Goal: Information Seeking & Learning: Learn about a topic

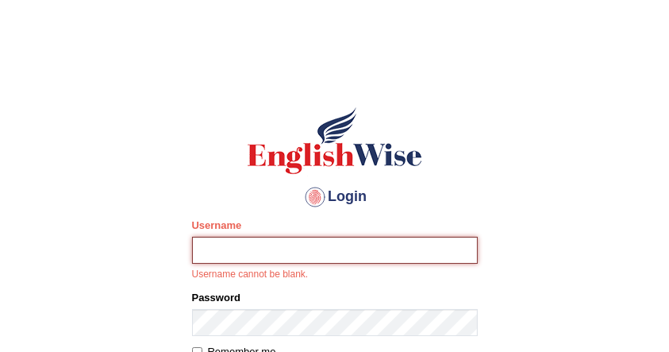
type input "IlianaOspina"
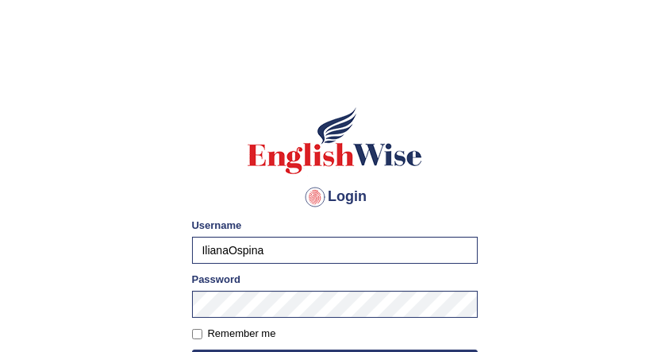
click at [477, 161] on h1 at bounding box center [335, 140] width 286 height 71
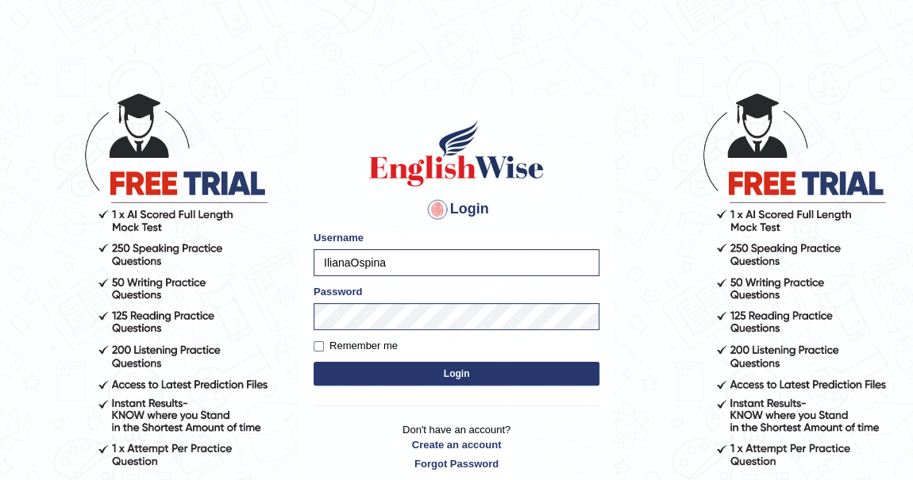
drag, startPoint x: 613, startPoint y: 3, endPoint x: 527, endPoint y: 380, distance: 386.7
click at [527, 351] on button "Login" at bounding box center [457, 374] width 286 height 24
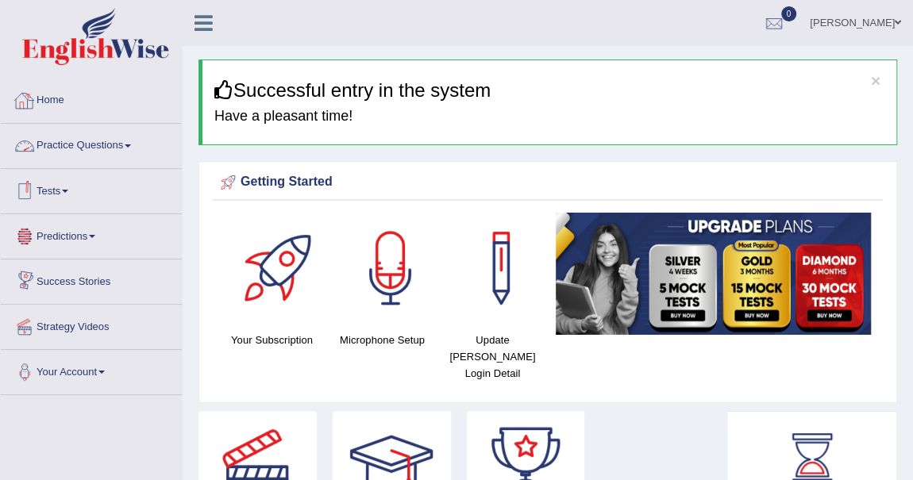
click at [124, 141] on link "Practice Questions" at bounding box center [91, 144] width 181 height 40
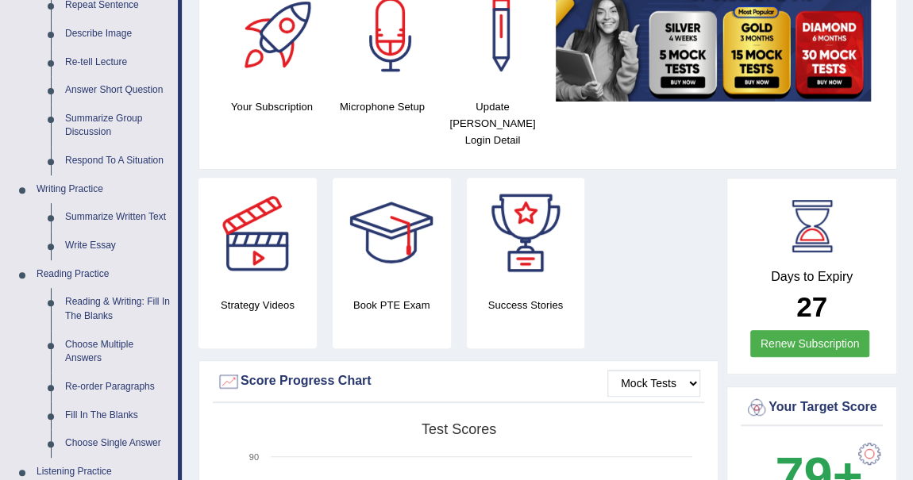
scroll to position [246, 0]
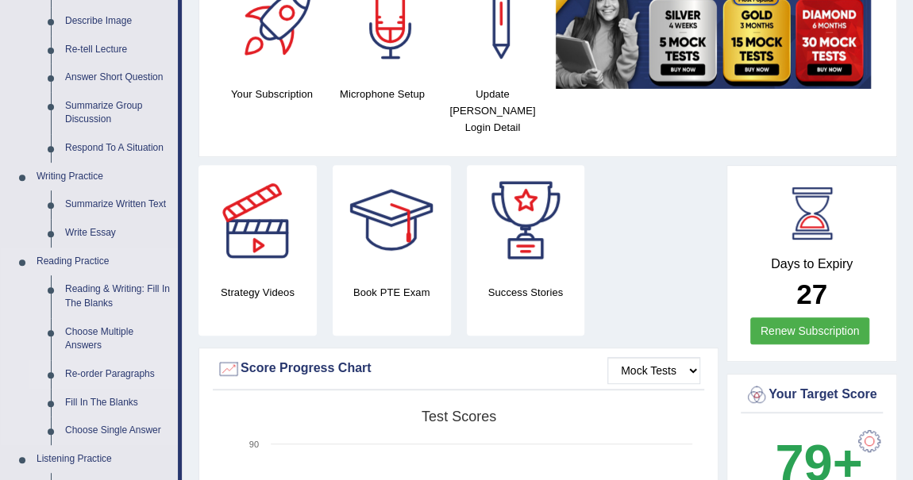
click at [128, 372] on link "Re-order Paragraphs" at bounding box center [118, 374] width 120 height 29
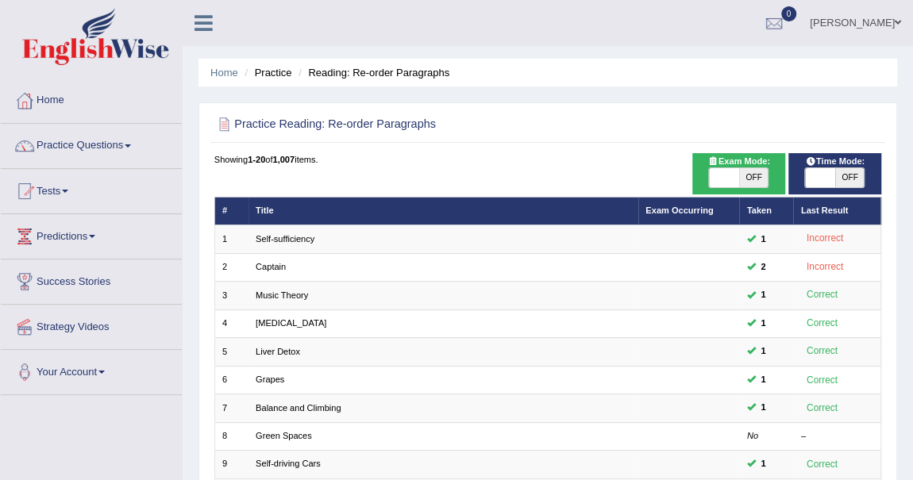
click at [633, 110] on div at bounding box center [548, 124] width 668 height 28
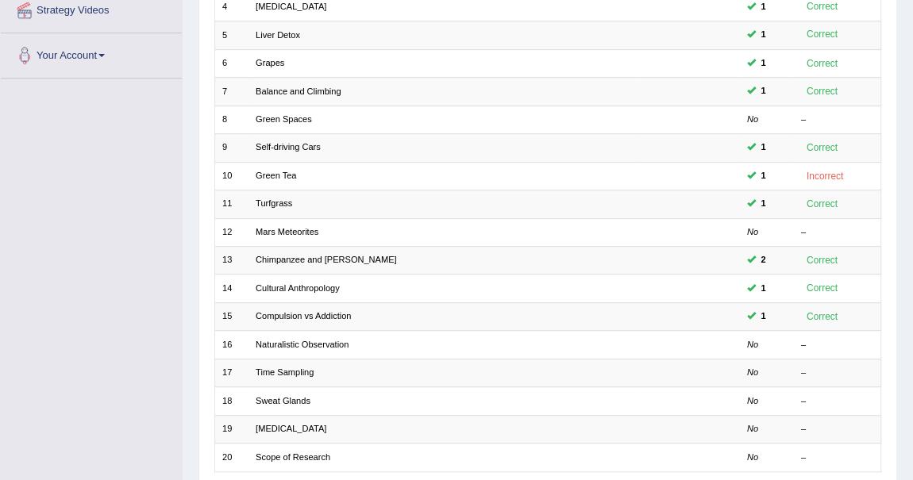
scroll to position [346, 0]
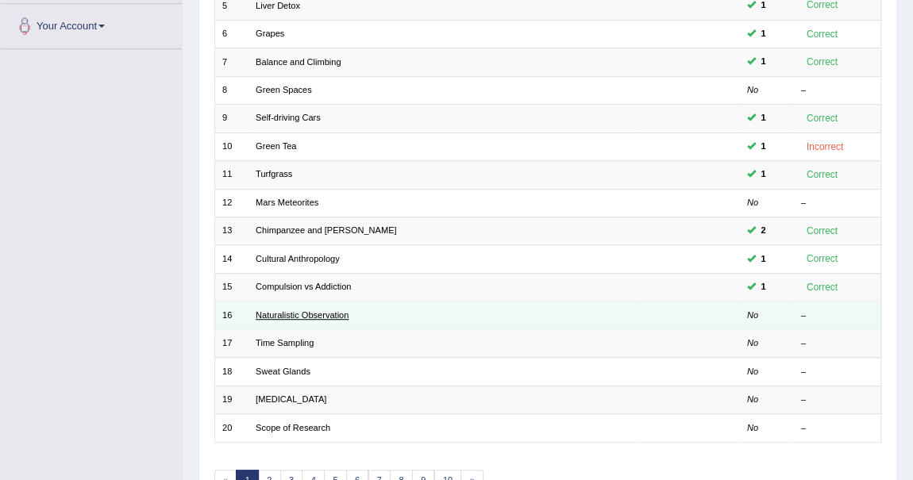
click at [321, 310] on link "Naturalistic Observation" at bounding box center [302, 315] width 93 height 10
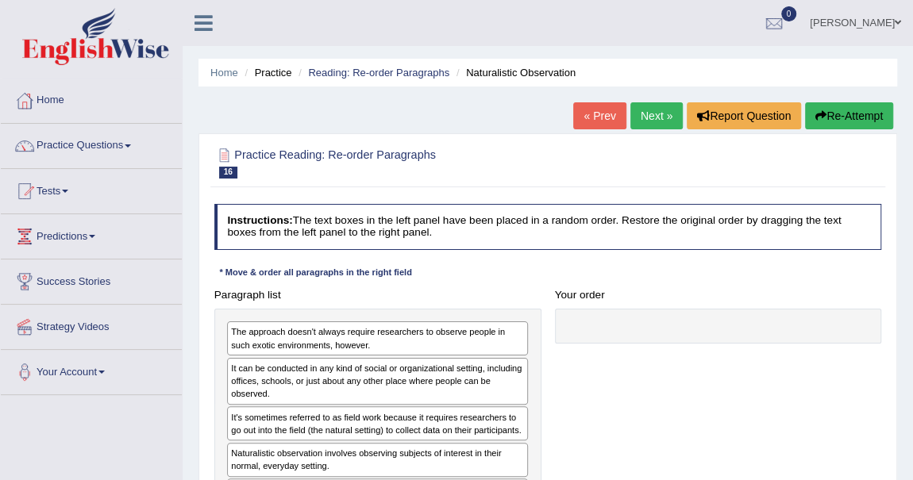
click at [501, 275] on div "Instructions: The text boxes in the left panel have been placed in a random ord…" at bounding box center [547, 381] width 674 height 366
click at [652, 108] on link "Next »" at bounding box center [656, 115] width 52 height 27
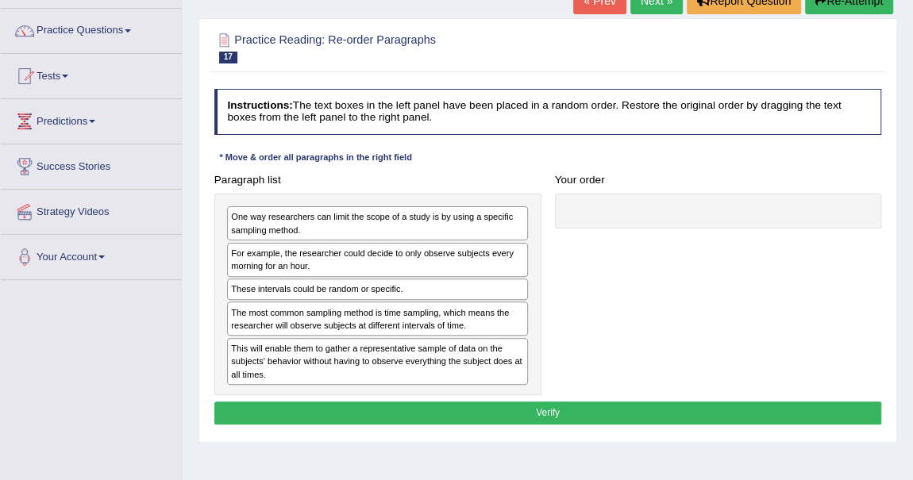
click at [637, 162] on div "Instructions: The text boxes in the left panel have been placed in a random ord…" at bounding box center [547, 259] width 674 height 353
click at [644, 6] on link "Next »" at bounding box center [656, 0] width 52 height 27
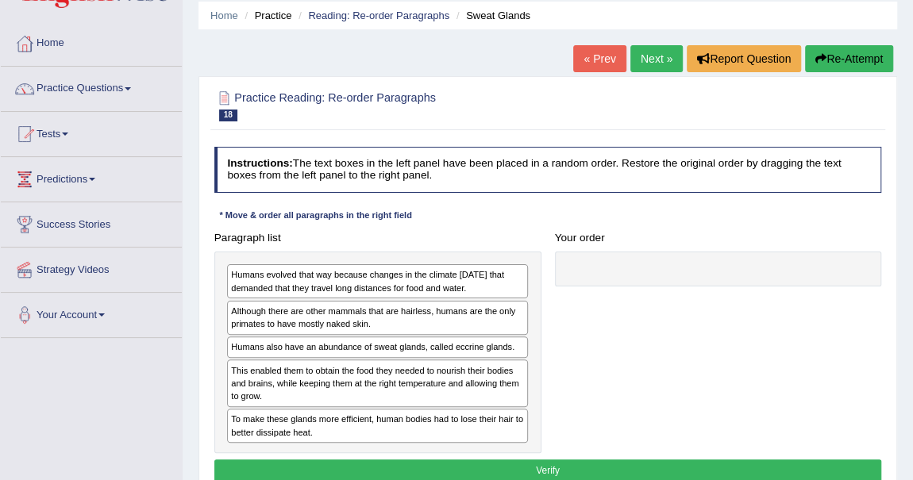
scroll to position [87, 0]
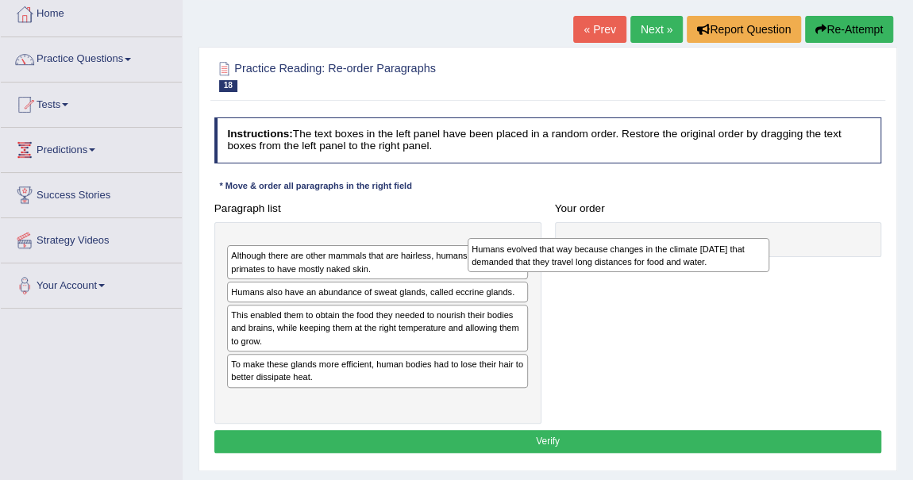
drag, startPoint x: 325, startPoint y: 254, endPoint x: 655, endPoint y: 259, distance: 330.3
click at [655, 259] on div "Humans evolved that way because changes in the climate 200,000 years ago that d…" at bounding box center [619, 254] width 302 height 33
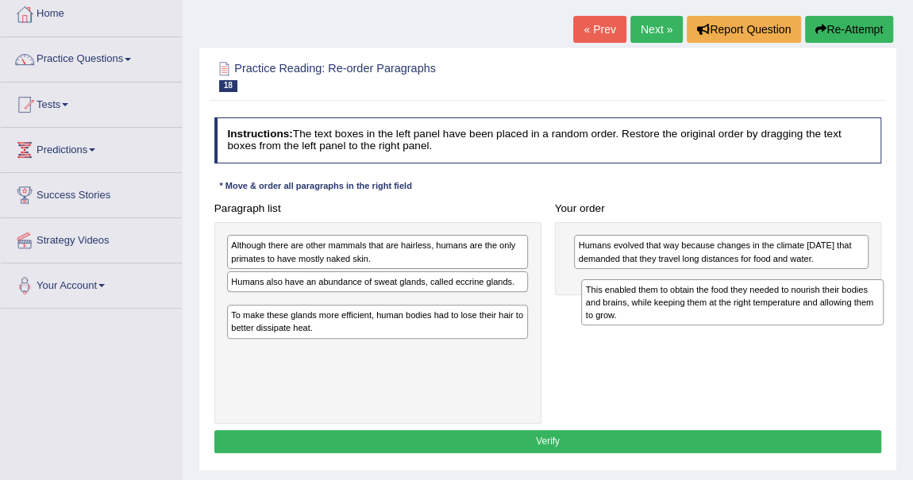
drag, startPoint x: 307, startPoint y: 313, endPoint x: 728, endPoint y: 311, distance: 420.7
click at [728, 311] on div "This enabled them to obtain the food they needed to nourish their bodies and br…" at bounding box center [732, 302] width 302 height 46
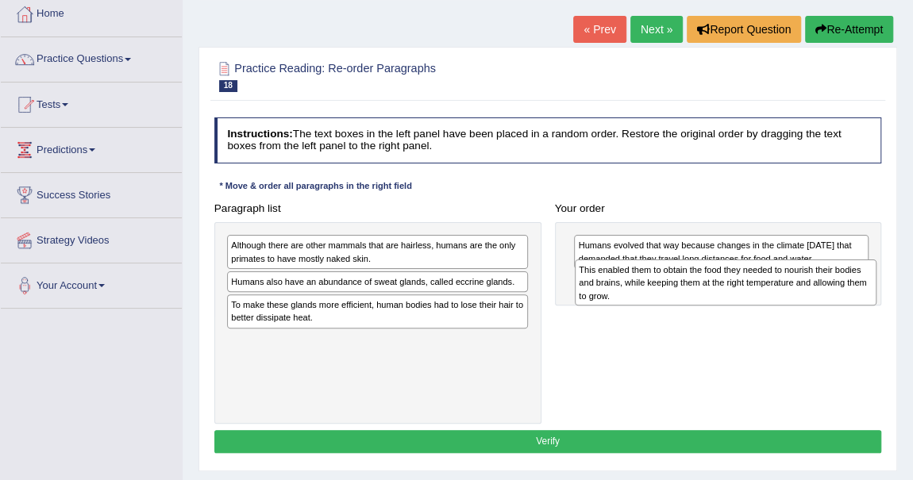
drag, startPoint x: 328, startPoint y: 307, endPoint x: 741, endPoint y: 286, distance: 413.3
click at [741, 286] on div "This enabled them to obtain the food they needed to nourish their bodies and br…" at bounding box center [726, 283] width 302 height 46
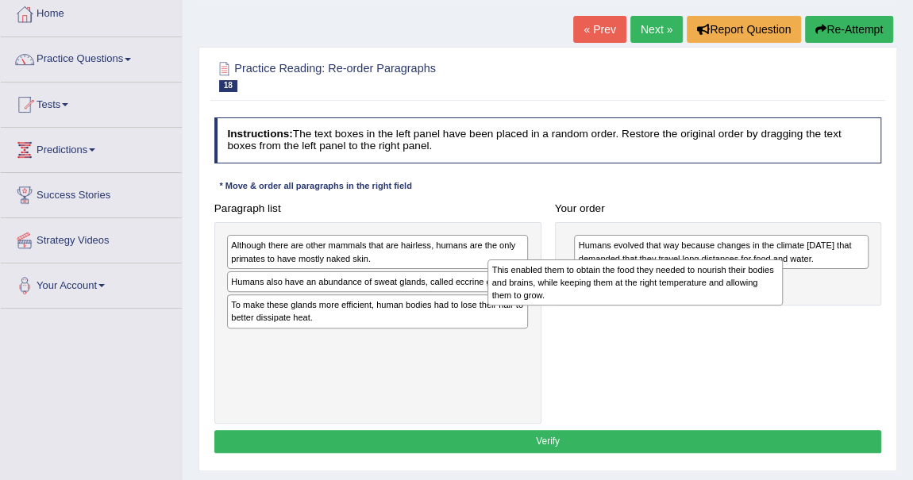
drag, startPoint x: 611, startPoint y: 298, endPoint x: 449, endPoint y: 306, distance: 162.1
click at [487, 306] on div "This enabled them to obtain the food they needed to nourish their bodies and br…" at bounding box center [634, 283] width 295 height 46
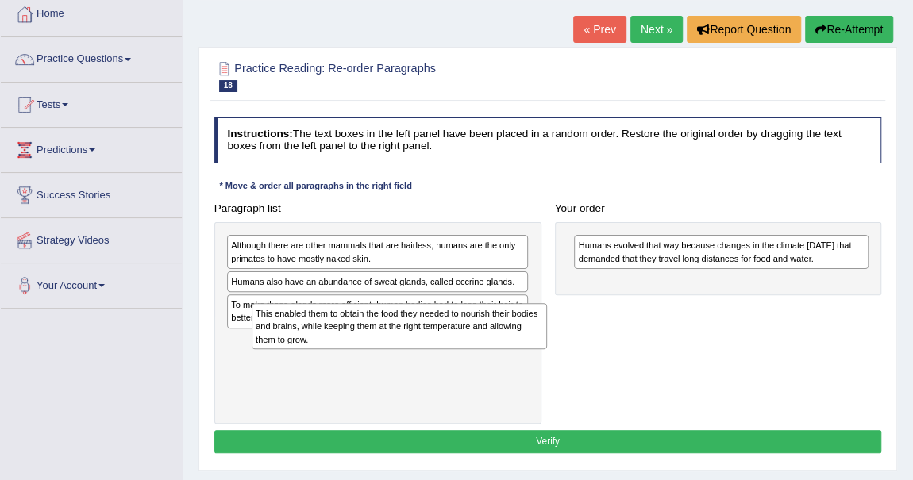
drag, startPoint x: 676, startPoint y: 298, endPoint x: 302, endPoint y: 349, distance: 378.2
click at [302, 349] on div "Paragraph list Although there are other mammals that are hairless, humans are t…" at bounding box center [547, 310] width 681 height 227
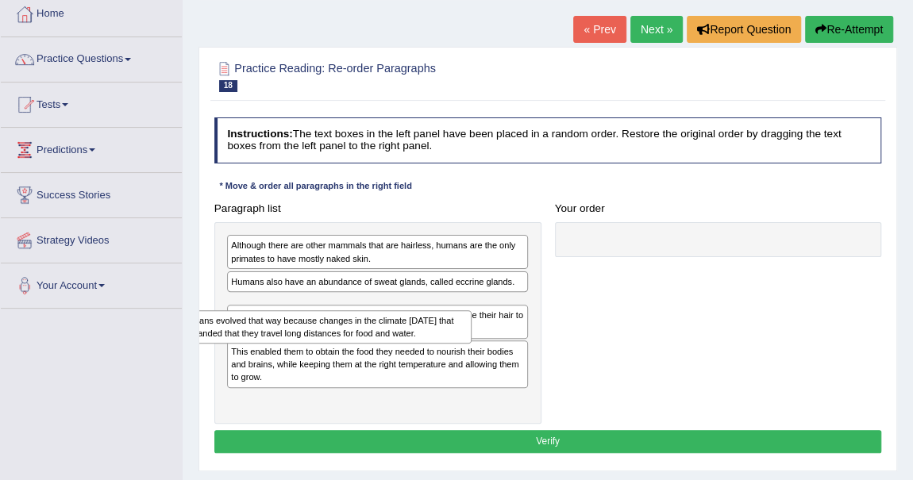
drag, startPoint x: 674, startPoint y: 254, endPoint x: 211, endPoint y: 349, distance: 472.5
click at [211, 349] on div "Paragraph list Although there are other mammals that are hairless, humans are t…" at bounding box center [547, 310] width 681 height 227
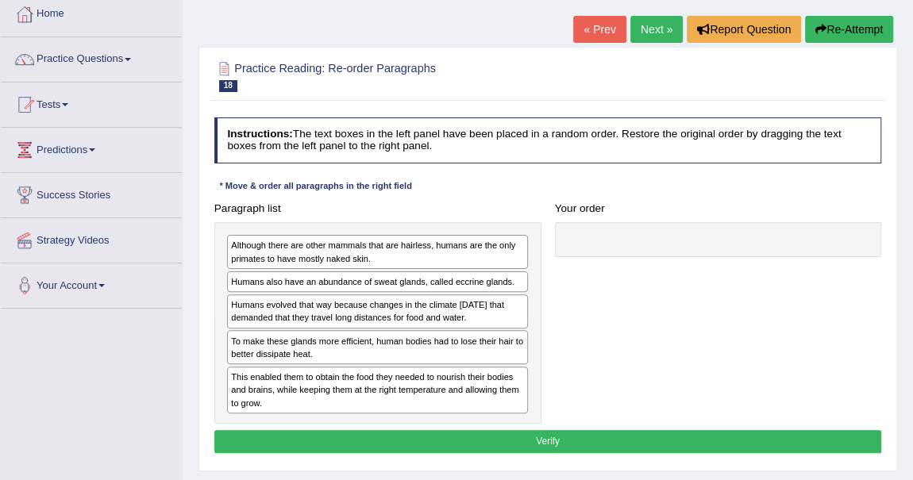
click at [196, 355] on div "Home Practice Reading: Re-order Paragraphs Sweat Glands « Prev Next » Report Qu…" at bounding box center [548, 310] width 730 height 794
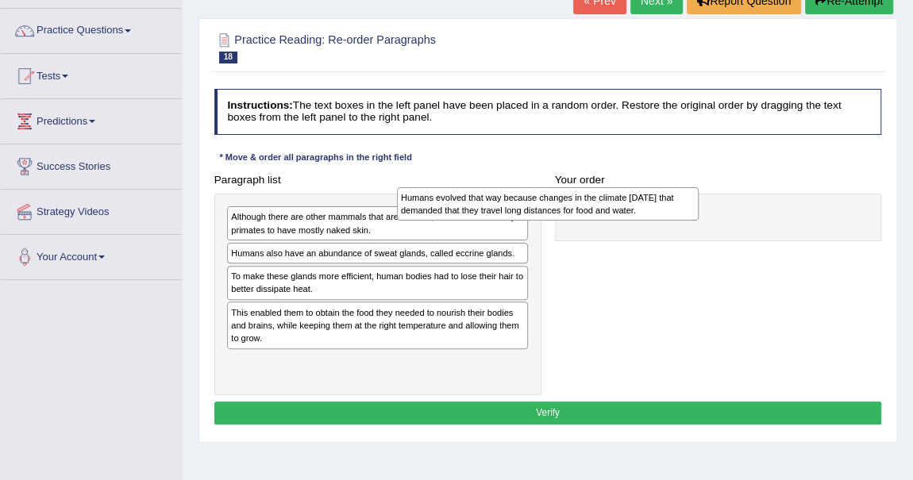
drag, startPoint x: 360, startPoint y: 283, endPoint x: 565, endPoint y: 209, distance: 218.5
click at [565, 209] on div "Humans evolved that way because changes in the climate 200,000 years ago that d…" at bounding box center [548, 203] width 302 height 33
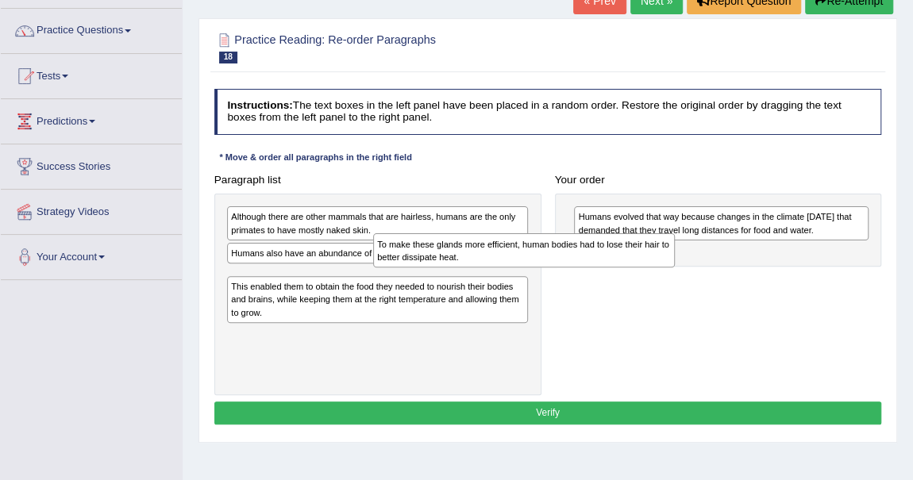
drag, startPoint x: 460, startPoint y: 292, endPoint x: 715, endPoint y: 279, distance: 255.2
click at [715, 279] on div "Paragraph list Although there are other mammals that are hairless, humans are t…" at bounding box center [547, 281] width 681 height 227
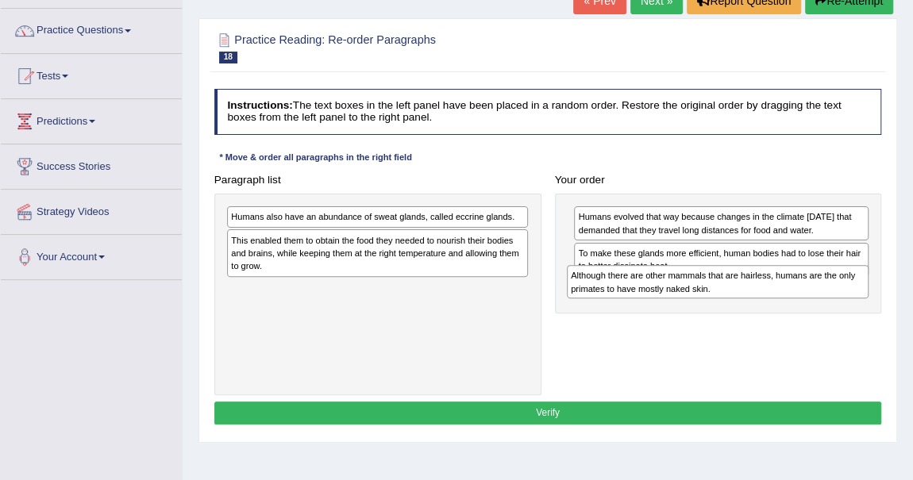
drag, startPoint x: 437, startPoint y: 228, endPoint x: 844, endPoint y: 308, distance: 414.3
click at [844, 308] on div "Paragraph list Although there are other mammals that are hairless, humans are t…" at bounding box center [547, 281] width 681 height 227
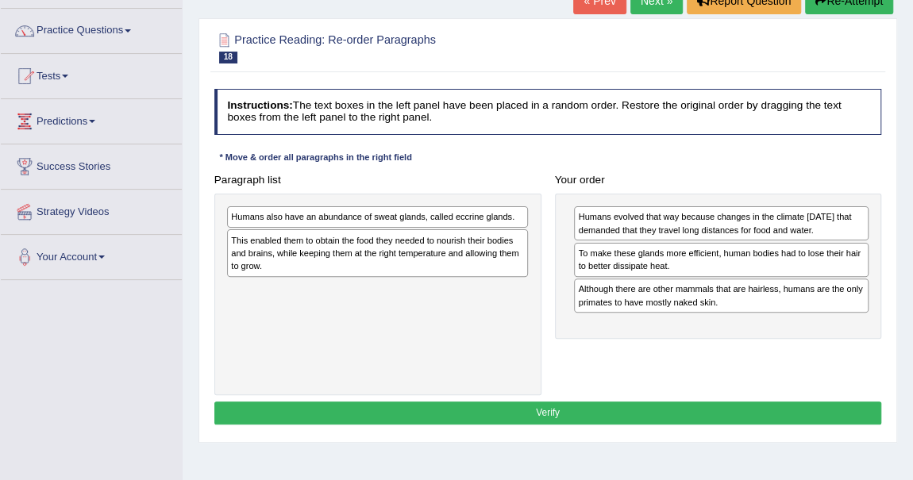
click at [424, 256] on div "This enabled them to obtain the food they needed to nourish their bodies and br…" at bounding box center [377, 252] width 301 height 47
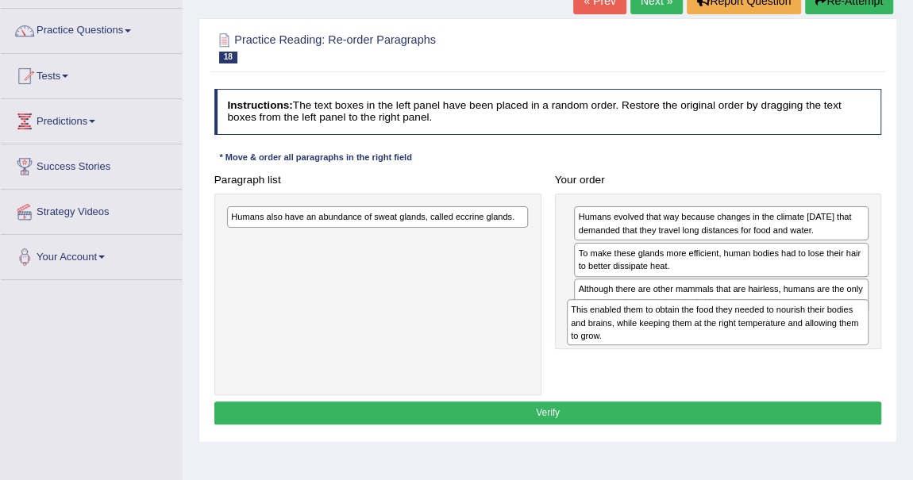
drag, startPoint x: 399, startPoint y: 260, endPoint x: 803, endPoint y: 356, distance: 415.3
click at [803, 356] on div "Paragraph list Humans also have an abundance of sweat glands, called eccrine gl…" at bounding box center [547, 281] width 681 height 227
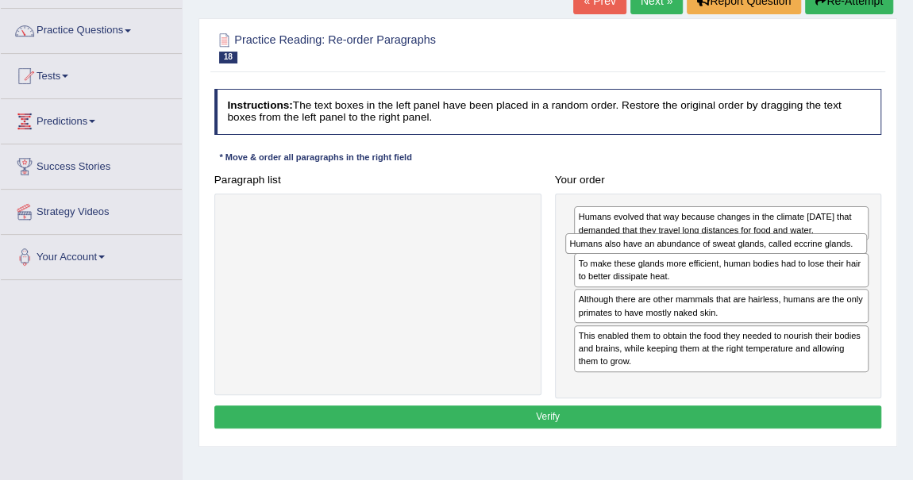
drag, startPoint x: 385, startPoint y: 220, endPoint x: 787, endPoint y: 259, distance: 403.6
click at [787, 259] on div "Paragraph list Humans also have an abundance of sweat glands, called eccrine gl…" at bounding box center [547, 283] width 681 height 230
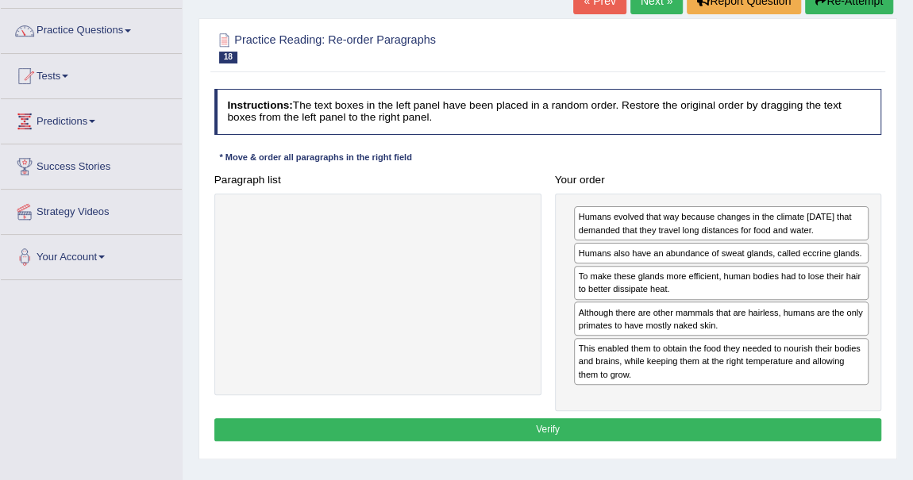
click at [585, 425] on button "Verify" at bounding box center [548, 429] width 668 height 23
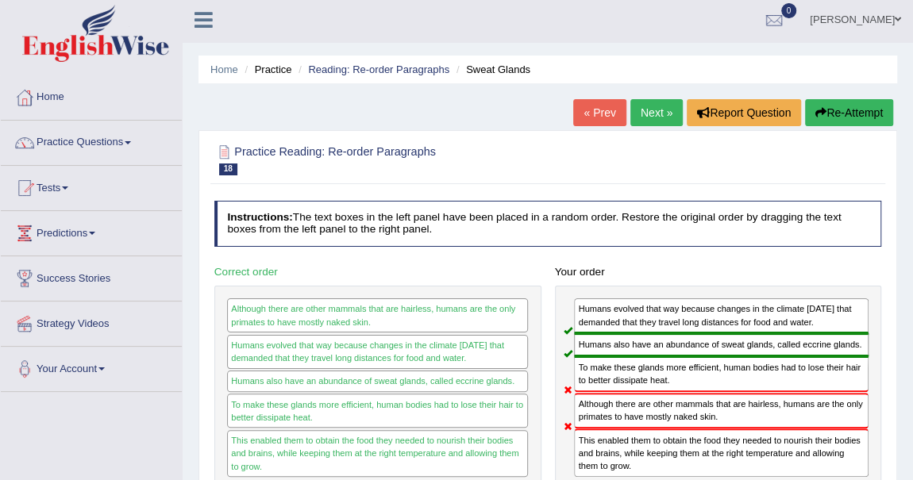
scroll to position [0, 0]
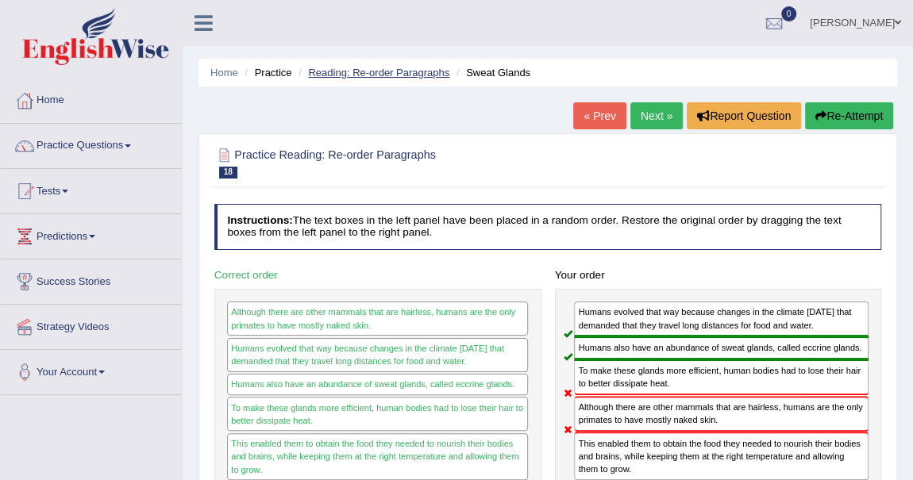
click at [412, 68] on link "Reading: Re-order Paragraphs" at bounding box center [378, 73] width 141 height 12
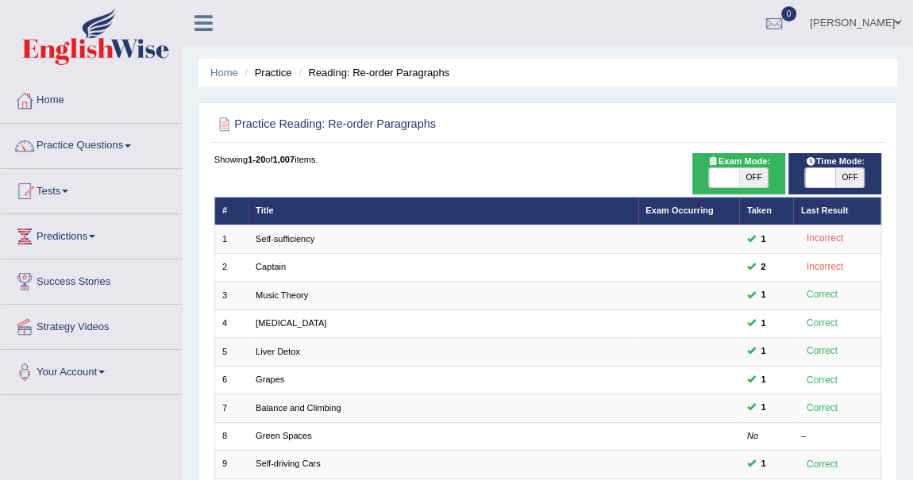
click at [552, 156] on div "Showing 1-20 of 1,007 items." at bounding box center [548, 159] width 668 height 13
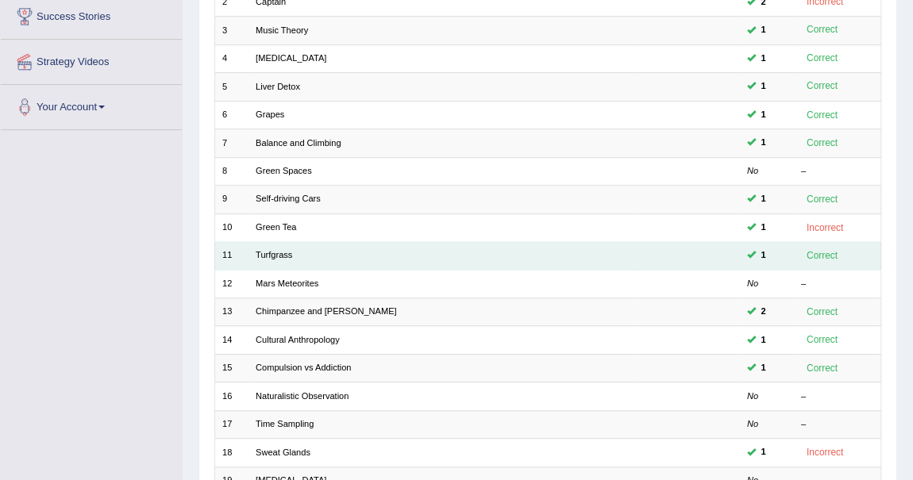
scroll to position [288, 0]
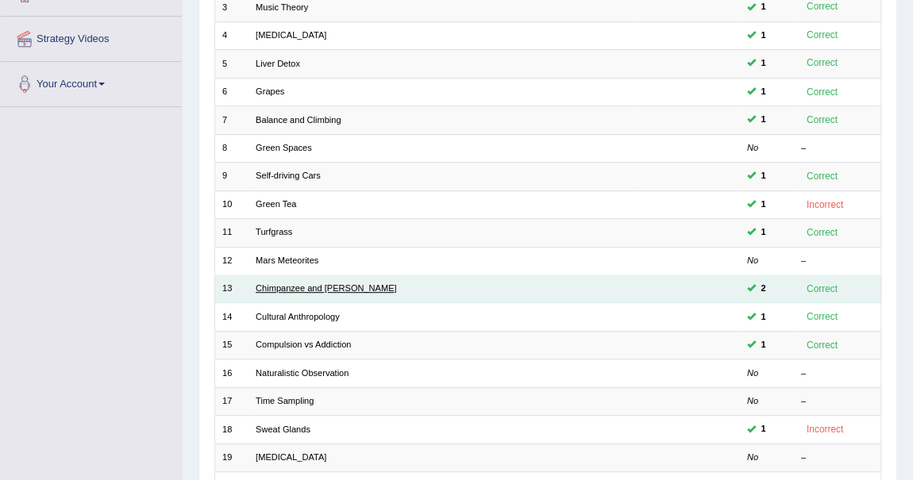
click at [295, 283] on link "Chimpanzee and [PERSON_NAME]" at bounding box center [326, 288] width 141 height 10
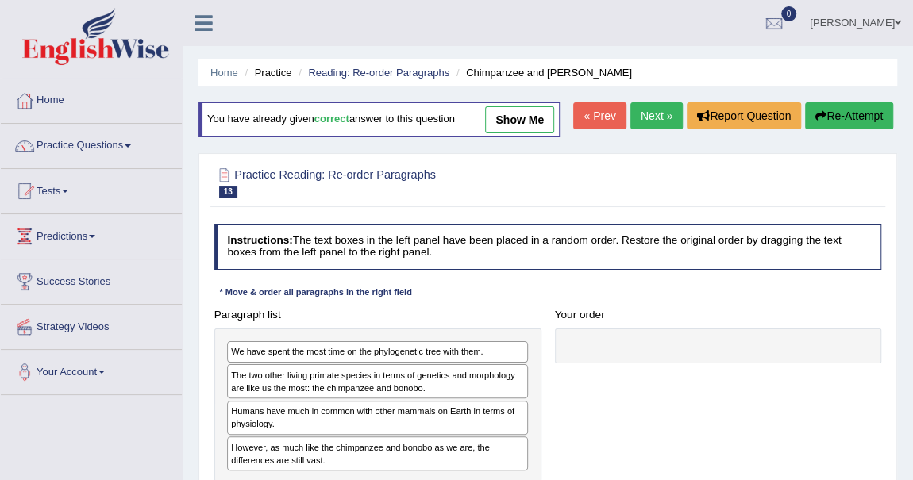
click at [552, 195] on h2 "Practice Reading: Re-order Paragraphs 13 Chimpanzee and Bonobo" at bounding box center [421, 181] width 414 height 33
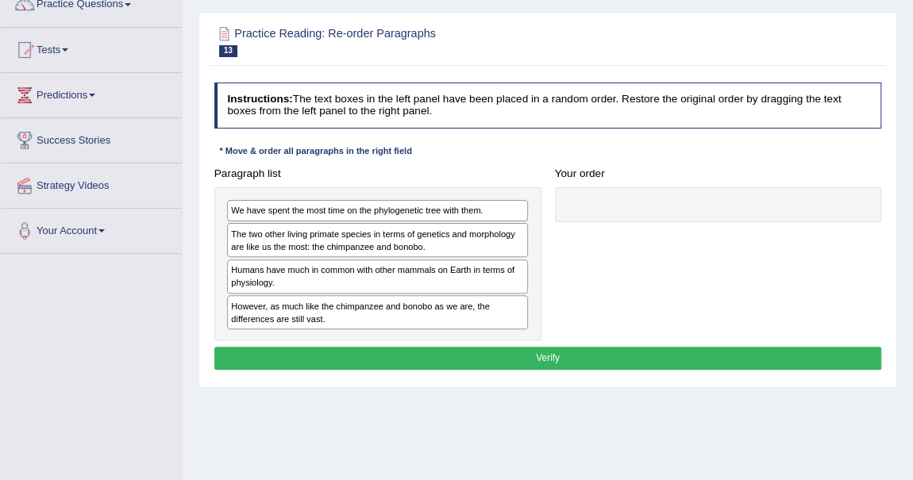
scroll to position [144, 0]
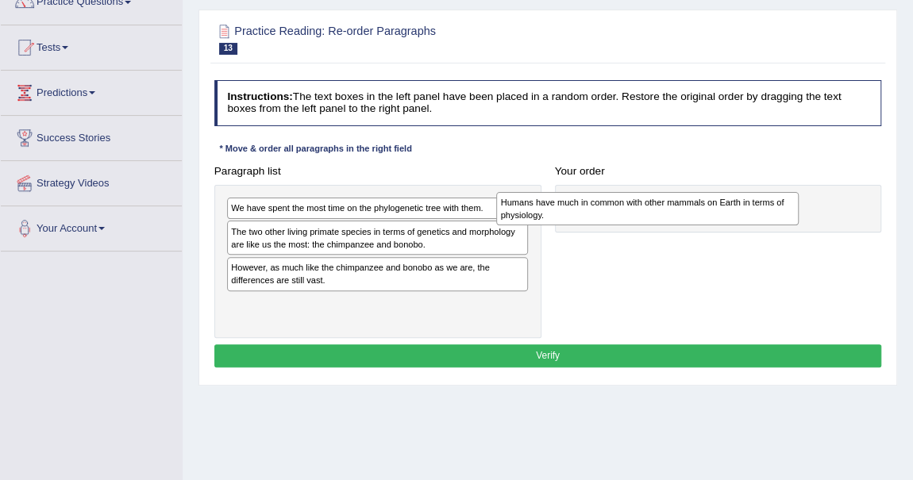
drag, startPoint x: 341, startPoint y: 272, endPoint x: 679, endPoint y: 211, distance: 342.9
click at [679, 211] on div "Humans have much in common with other mammals on Earth in terms of physiology." at bounding box center [647, 208] width 302 height 33
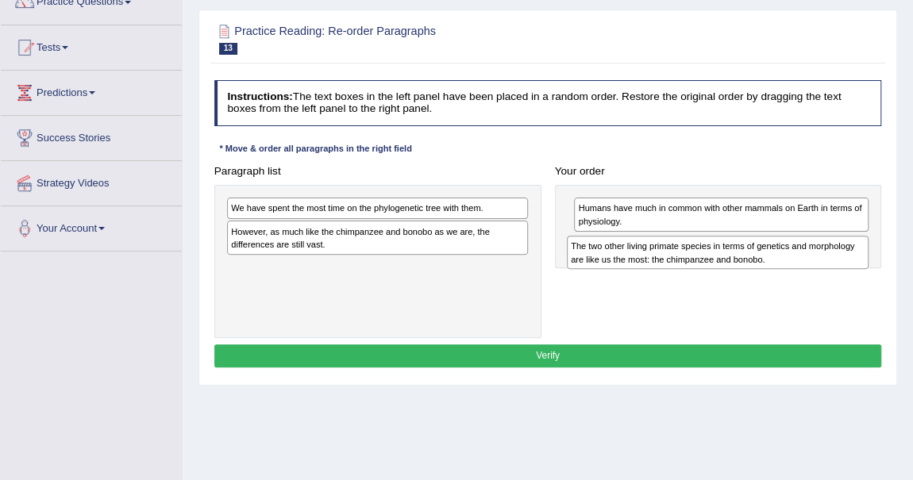
drag, startPoint x: 303, startPoint y: 239, endPoint x: 706, endPoint y: 269, distance: 403.6
click at [706, 269] on div "Paragraph list We have spent the most time on the phylogenetic tree with them. …" at bounding box center [547, 249] width 681 height 179
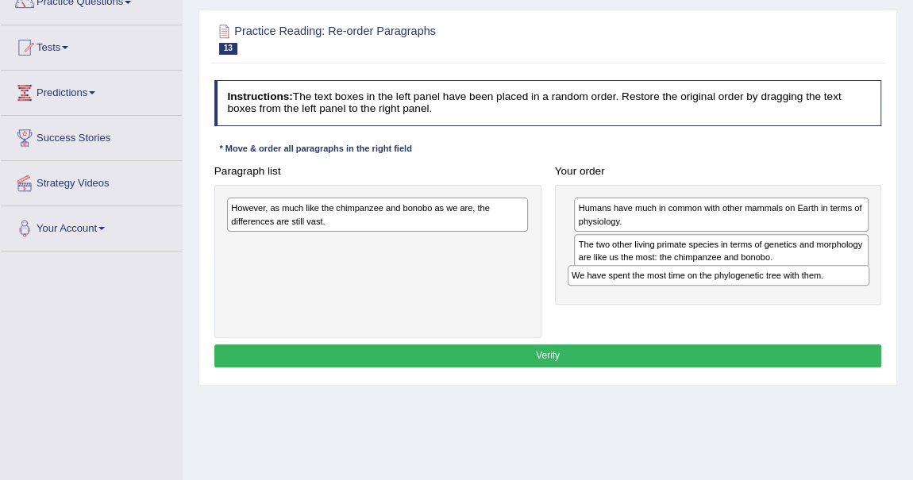
drag, startPoint x: 302, startPoint y: 204, endPoint x: 706, endPoint y: 291, distance: 413.2
click at [706, 291] on div "Paragraph list We have spent the most time on the phylogenetic tree with them. …" at bounding box center [547, 249] width 681 height 179
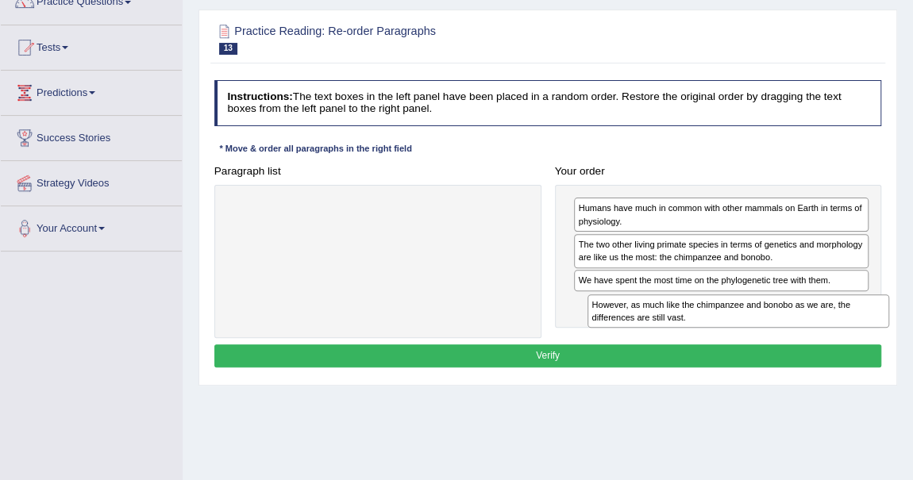
drag, startPoint x: 330, startPoint y: 218, endPoint x: 757, endPoint y: 337, distance: 443.6
click at [757, 337] on div "Instructions: The text boxes in the left panel have been placed in a random ord…" at bounding box center [547, 226] width 674 height 305
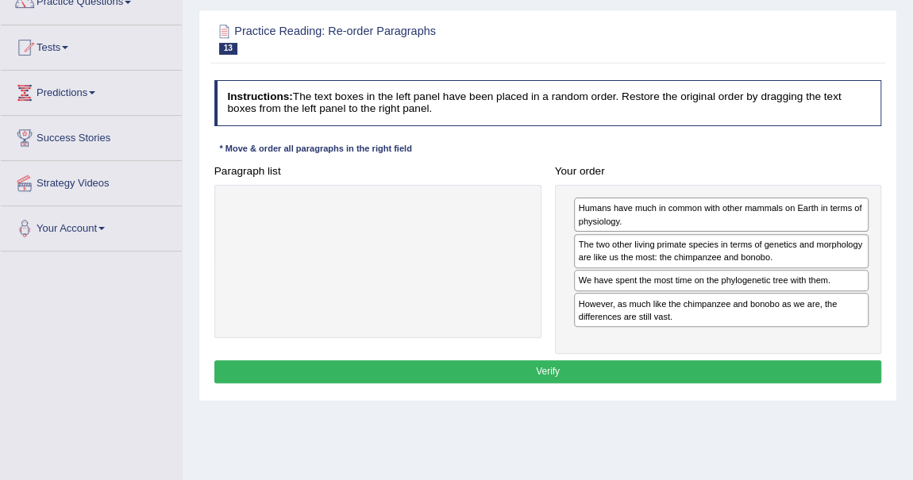
click at [646, 370] on button "Verify" at bounding box center [548, 371] width 668 height 23
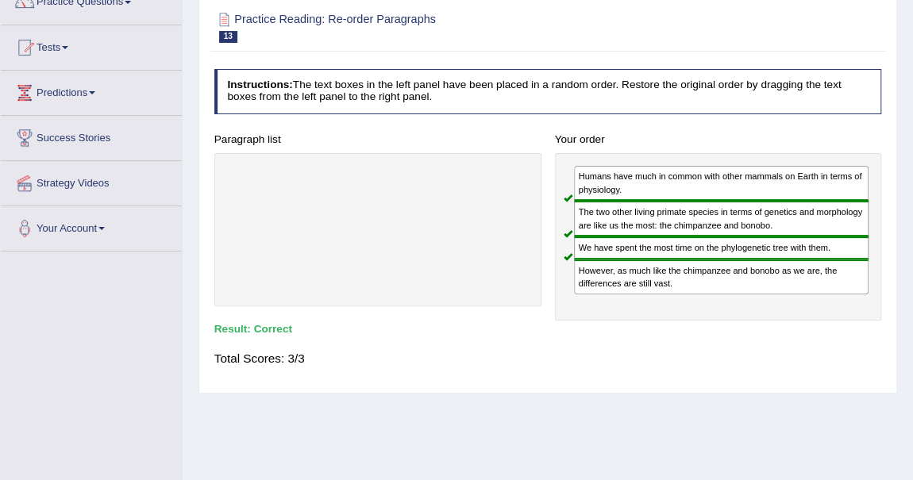
click at [468, 317] on div "Paragraph list Correct order Humans have much in common with other mammals on E…" at bounding box center [547, 224] width 681 height 193
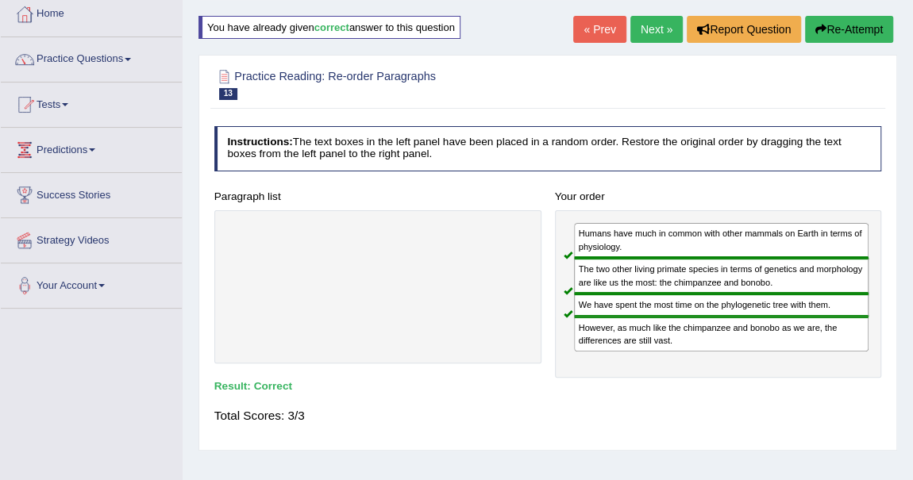
click at [468, 317] on div at bounding box center [377, 286] width 327 height 153
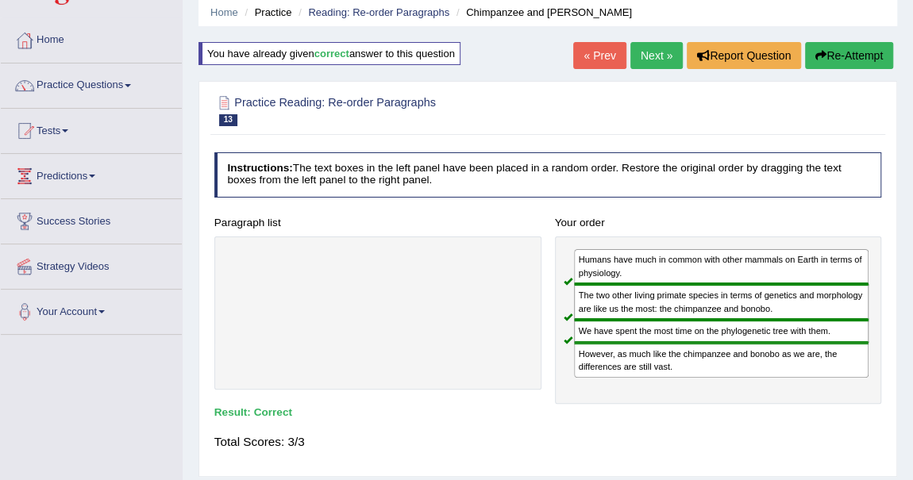
click at [468, 317] on div at bounding box center [377, 313] width 327 height 153
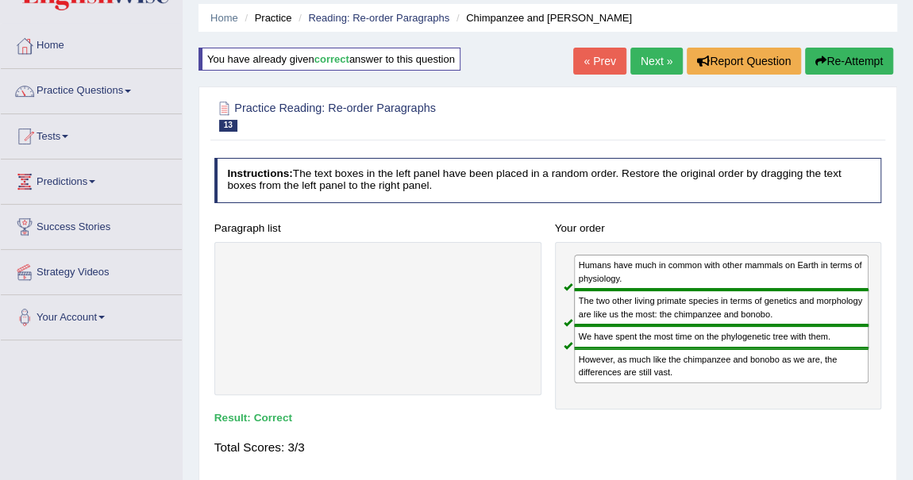
scroll to position [29, 0]
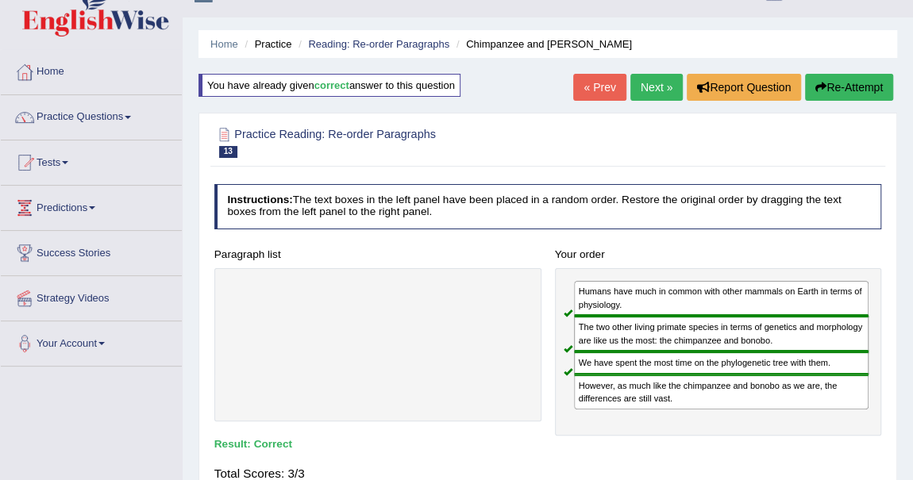
click at [468, 317] on div at bounding box center [377, 344] width 327 height 153
click at [421, 40] on link "Reading: Re-order Paragraphs" at bounding box center [378, 44] width 141 height 12
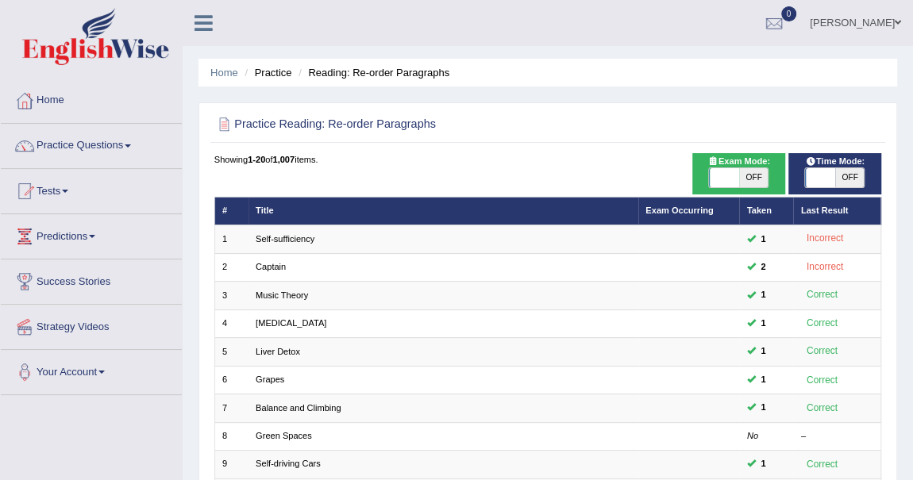
click at [602, 125] on h2 "Practice Reading: Re-order Paragraphs" at bounding box center [421, 124] width 414 height 21
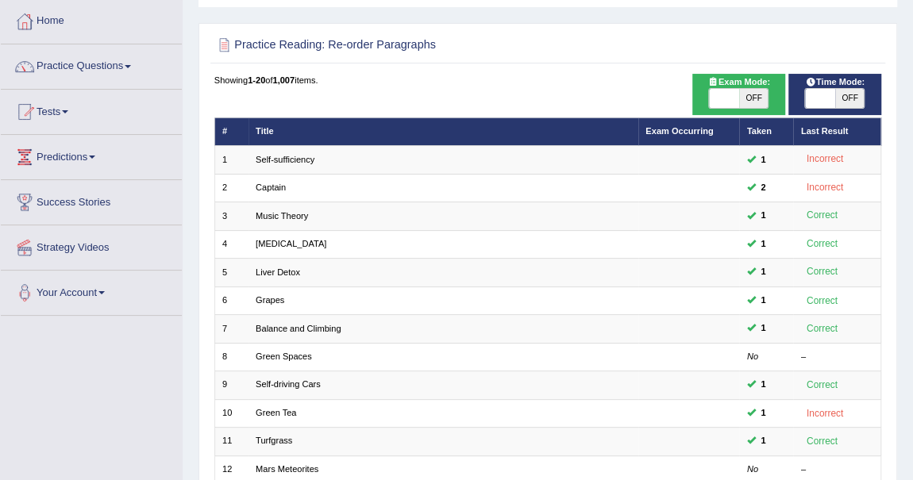
click at [602, 125] on div "Showing 1-20 of 1,007 items. # Title Exam Occurring Taken Last Result 1 Self-su…" at bounding box center [548, 425] width 668 height 702
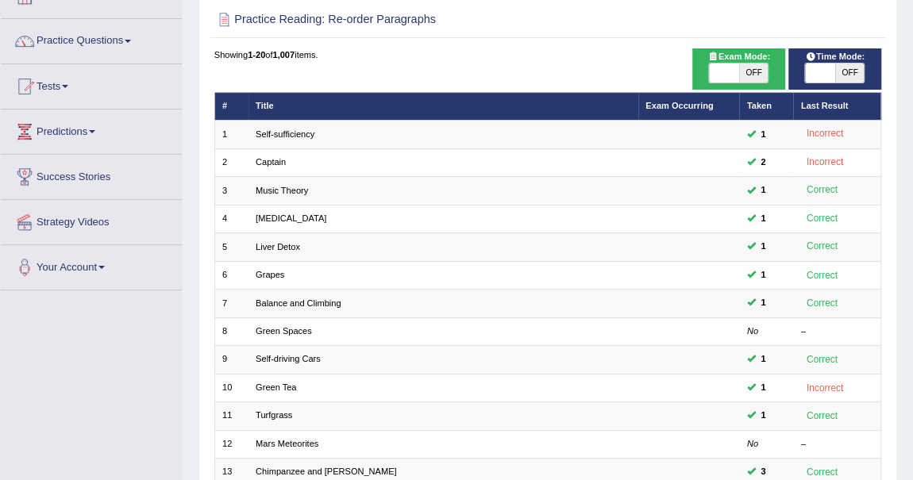
click at [602, 125] on td "Self-sufficiency" at bounding box center [443, 135] width 390 height 28
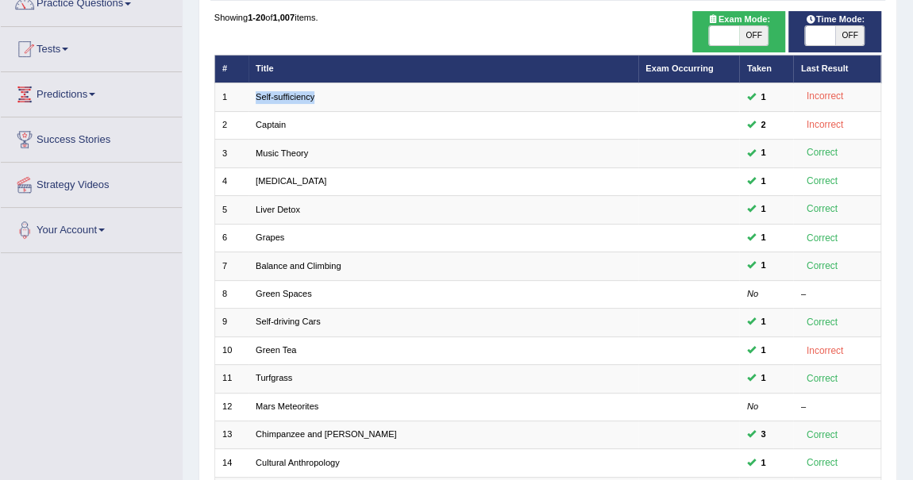
click at [602, 125] on tbody "1 Self-sufficiency 1 Incorrect 2 Captain 2 Incorrect 3 Music Theory 1 Correct 4…" at bounding box center [547, 364] width 667 height 563
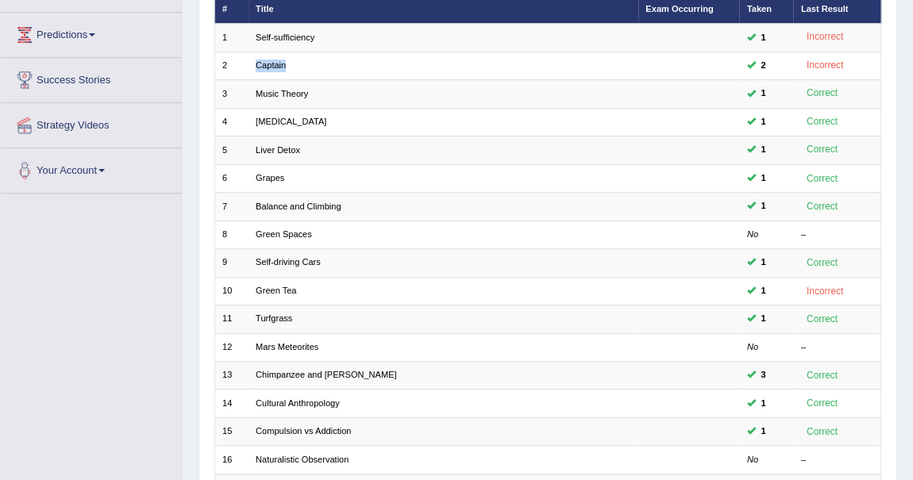
click at [602, 125] on tbody "1 Self-sufficiency 1 Incorrect 2 Captain 2 Incorrect 3 Music Theory 1 Correct 4…" at bounding box center [547, 305] width 667 height 563
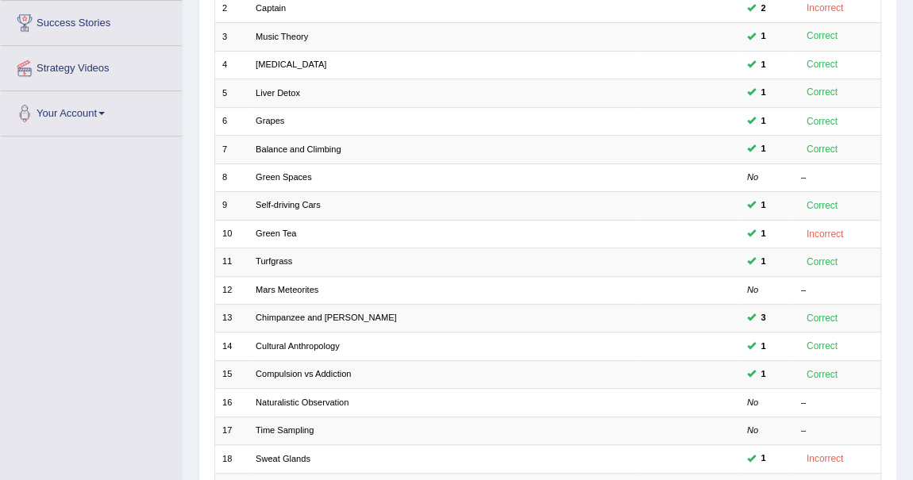
click at [602, 125] on tbody "1 Self-sufficiency 1 Incorrect 2 Captain 2 Incorrect 3 Music Theory 1 Correct 4…" at bounding box center [547, 248] width 667 height 563
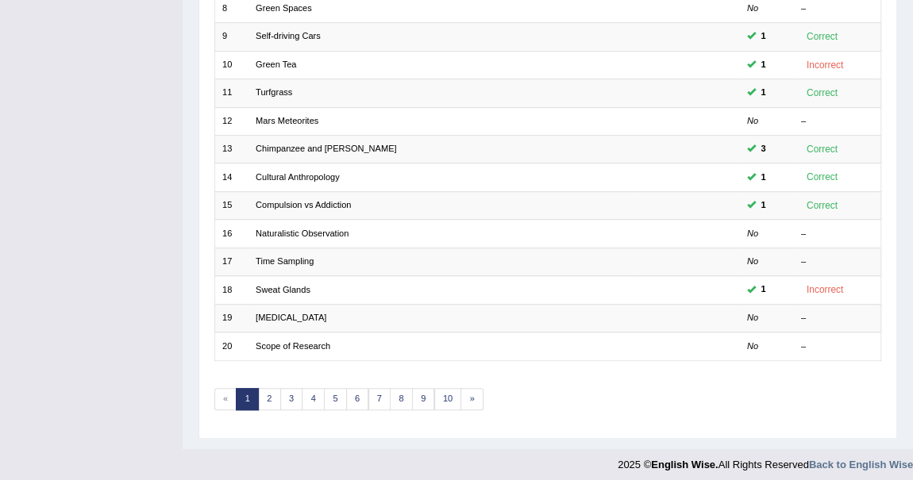
scroll to position [429, 0]
click at [602, 125] on tbody "1 Self-sufficiency 1 Incorrect 2 Captain 2 Incorrect 3 Music Theory 1 Correct 4…" at bounding box center [547, 77] width 667 height 563
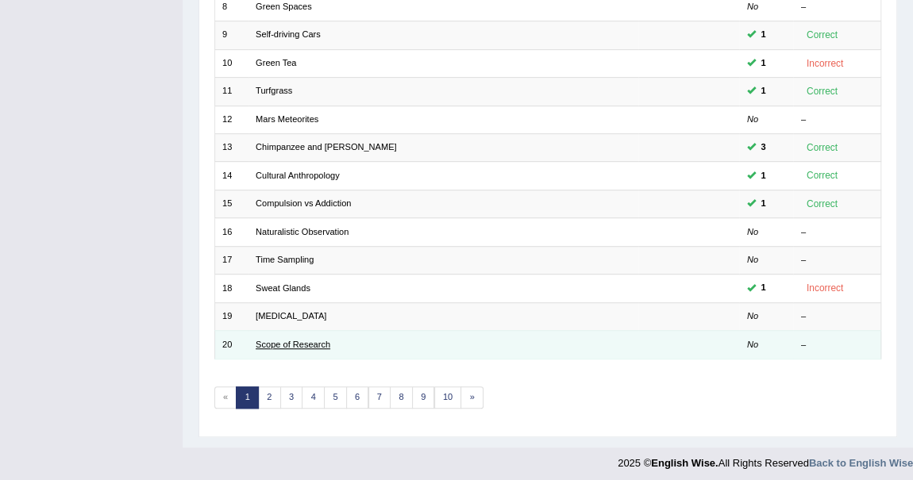
click at [293, 340] on link "Scope of Research" at bounding box center [293, 345] width 75 height 10
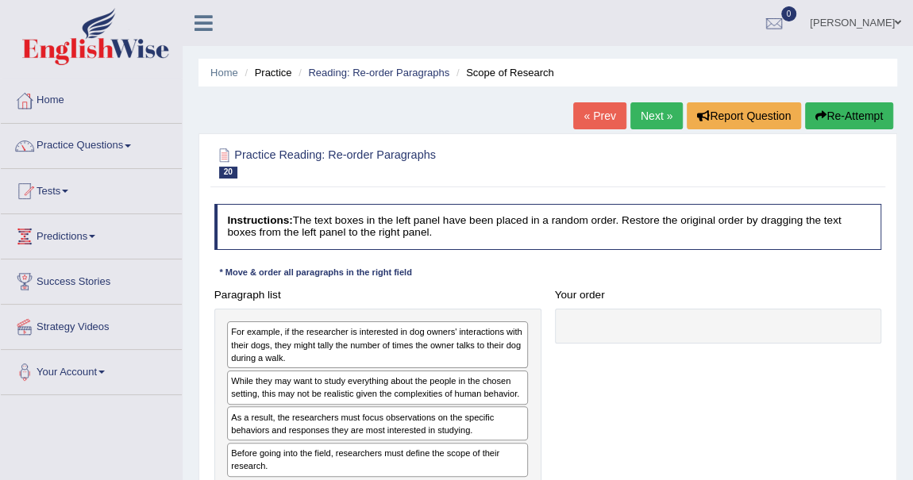
click at [483, 254] on div "Instructions: The text boxes in the left panel have been placed in a random ord…" at bounding box center [547, 363] width 674 height 330
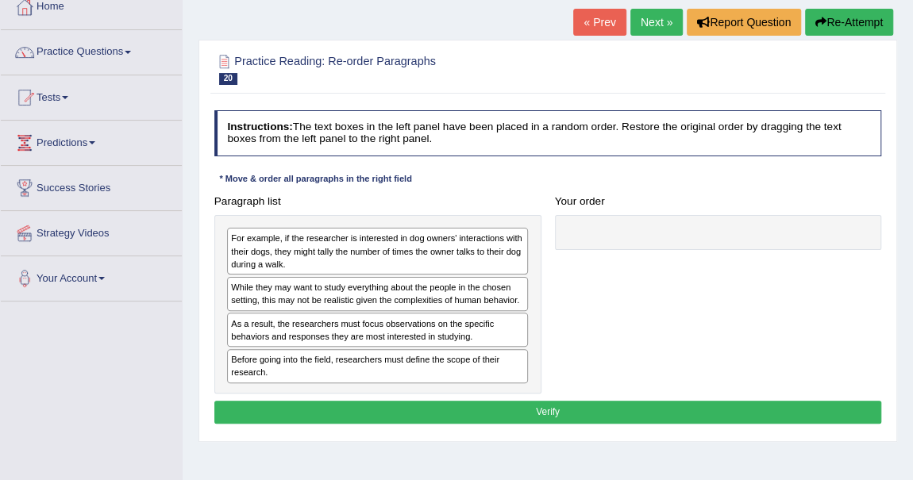
scroll to position [115, 0]
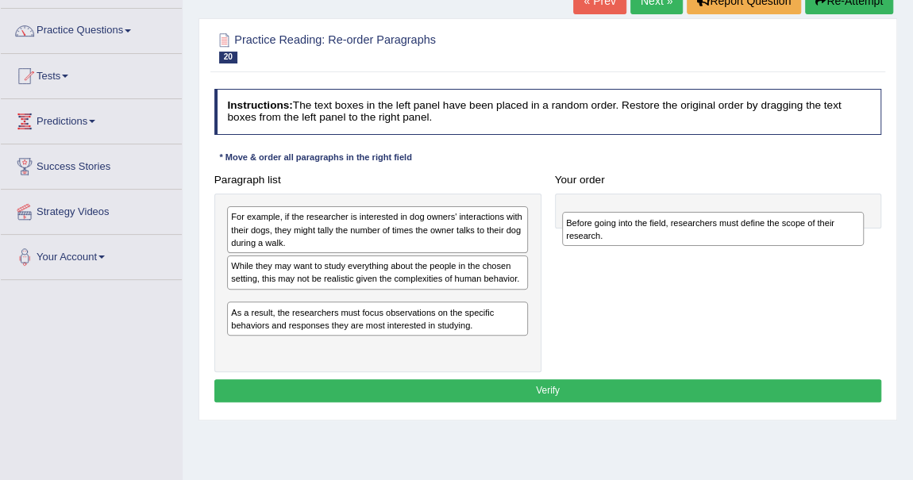
drag, startPoint x: 320, startPoint y: 336, endPoint x: 718, endPoint y: 230, distance: 411.5
click at [718, 230] on div "Before going into the field, researchers must define the scope of their researc…" at bounding box center [713, 228] width 302 height 33
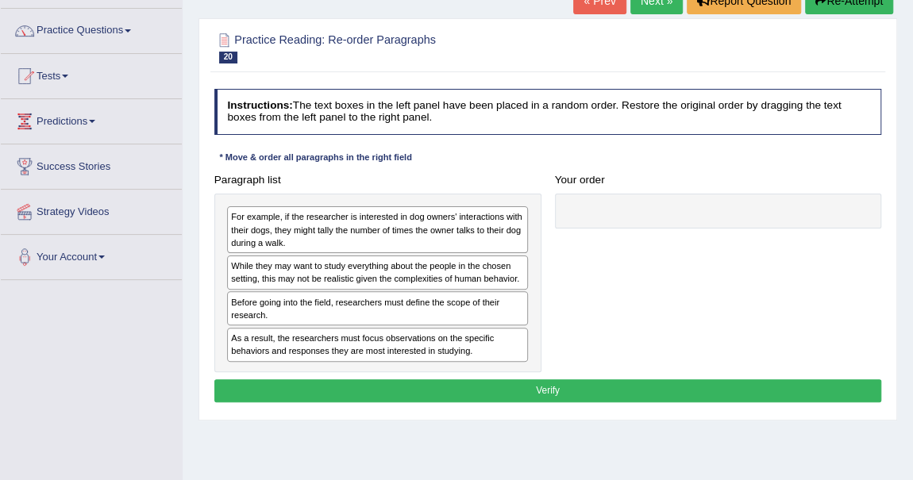
click at [289, 303] on div "Before going into the field, researchers must define the scope of their researc…" at bounding box center [377, 308] width 301 height 34
click at [150, 329] on div "Toggle navigation Home Practice Questions Speaking Practice Read Aloud Repeat S…" at bounding box center [456, 298] width 913 height 826
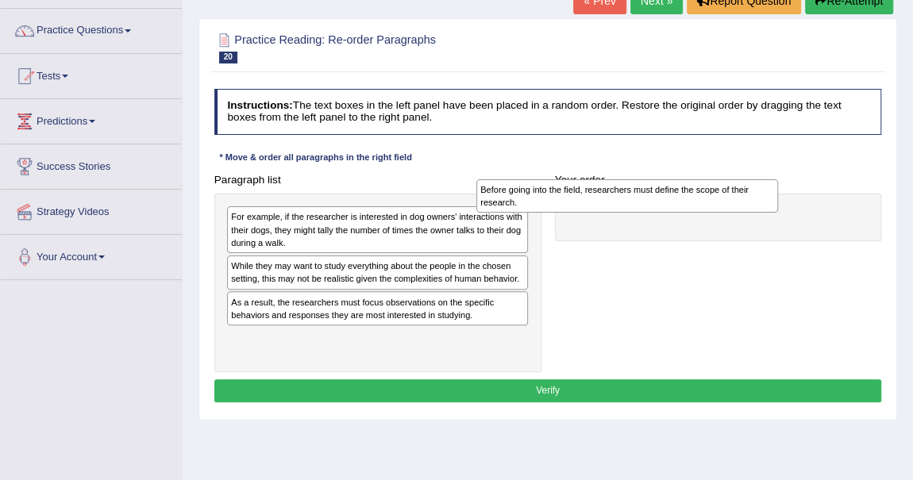
drag, startPoint x: 246, startPoint y: 306, endPoint x: 572, endPoint y: 215, distance: 338.6
click at [572, 213] on div "Before going into the field, researchers must define the scope of their researc…" at bounding box center [627, 195] width 302 height 33
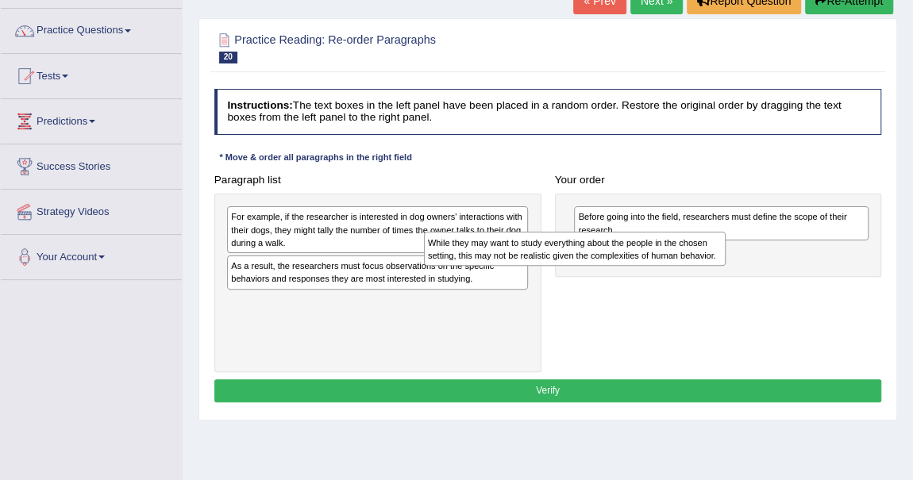
drag, startPoint x: 352, startPoint y: 267, endPoint x: 634, endPoint y: 257, distance: 282.8
click at [634, 257] on div "While they may want to study everything about the people in the chosen setting,…" at bounding box center [575, 248] width 302 height 33
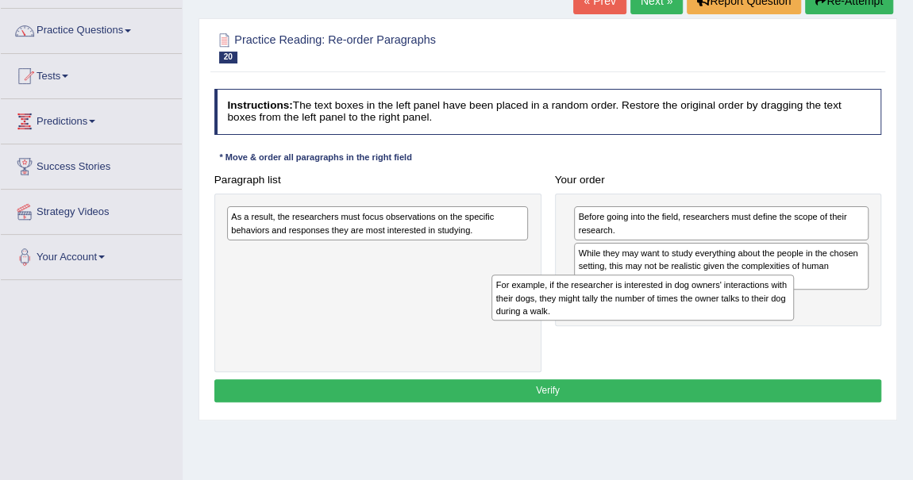
drag, startPoint x: 386, startPoint y: 247, endPoint x: 710, endPoint y: 345, distance: 339.0
click at [710, 345] on div "Paragraph list For example, if the researcher is interested in dog owners' inte…" at bounding box center [547, 270] width 681 height 204
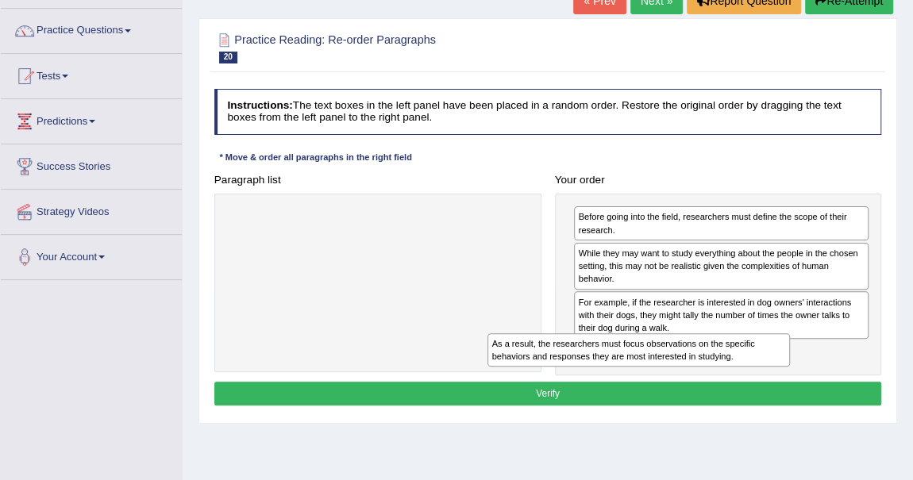
drag, startPoint x: 416, startPoint y: 229, endPoint x: 734, endPoint y: 385, distance: 354.7
click at [734, 385] on div "Instructions: The text boxes in the left panel have been placed in a random ord…" at bounding box center [547, 249] width 674 height 333
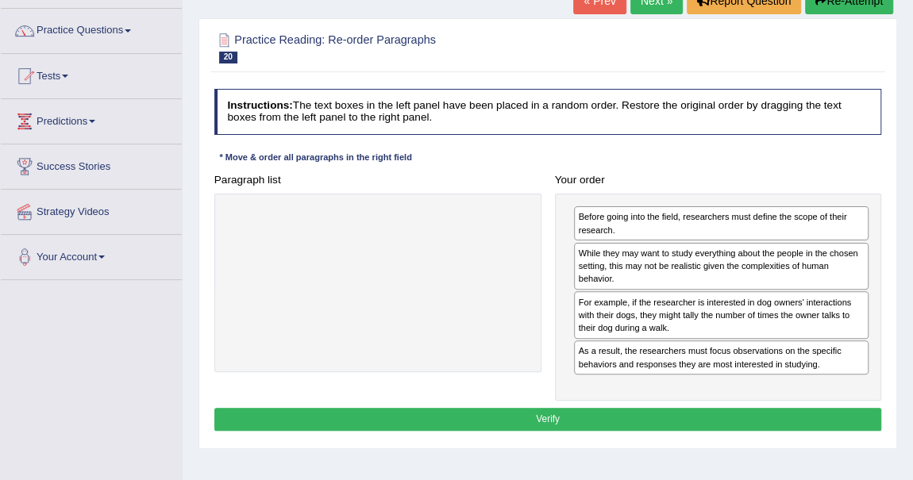
click at [686, 422] on button "Verify" at bounding box center [548, 419] width 668 height 23
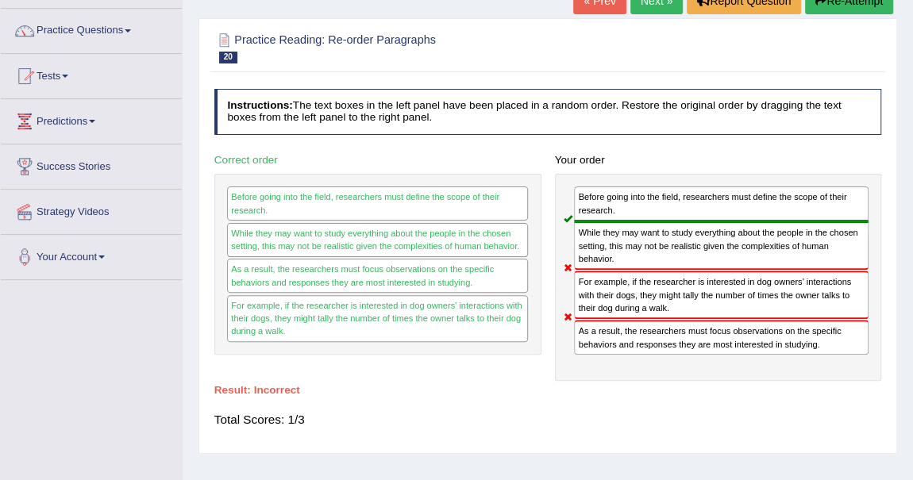
click at [663, 7] on link "Next »" at bounding box center [656, 0] width 52 height 27
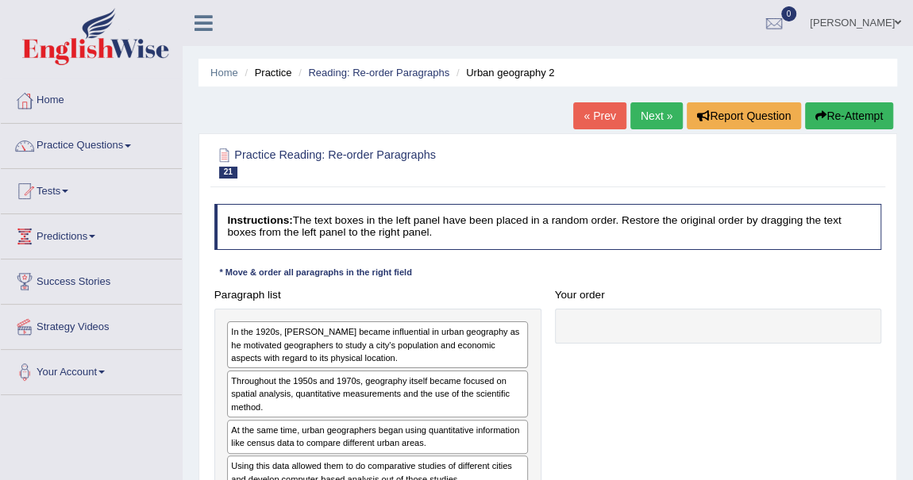
click at [470, 284] on div "Paragraph list In the 1920s, [PERSON_NAME] became influential in urban geograph…" at bounding box center [377, 414] width 341 height 262
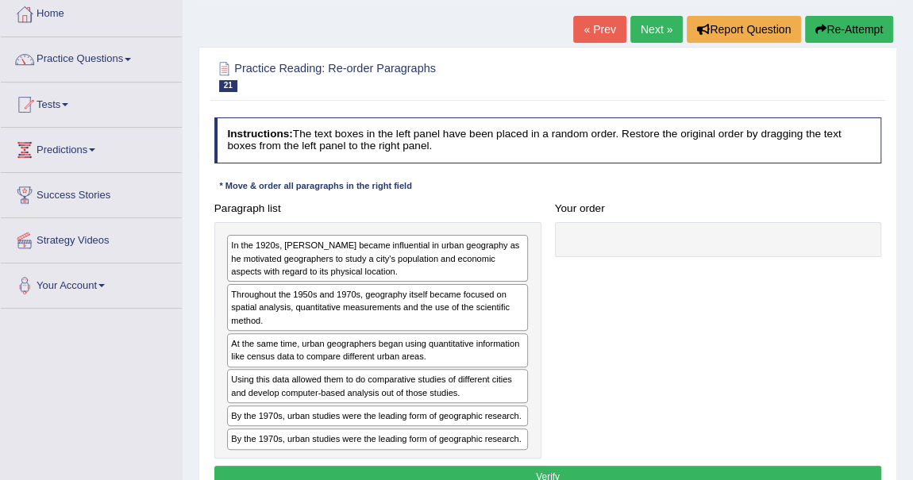
scroll to position [115, 0]
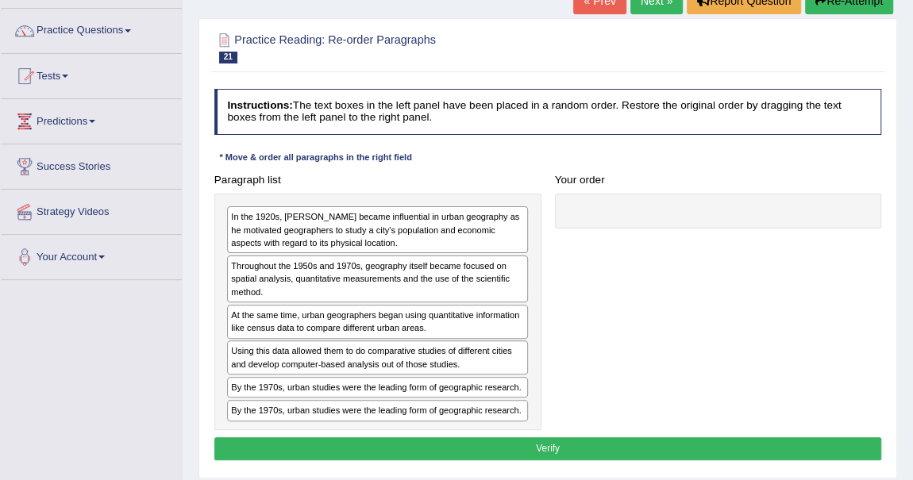
click at [658, 3] on link "Next »" at bounding box center [656, 0] width 52 height 27
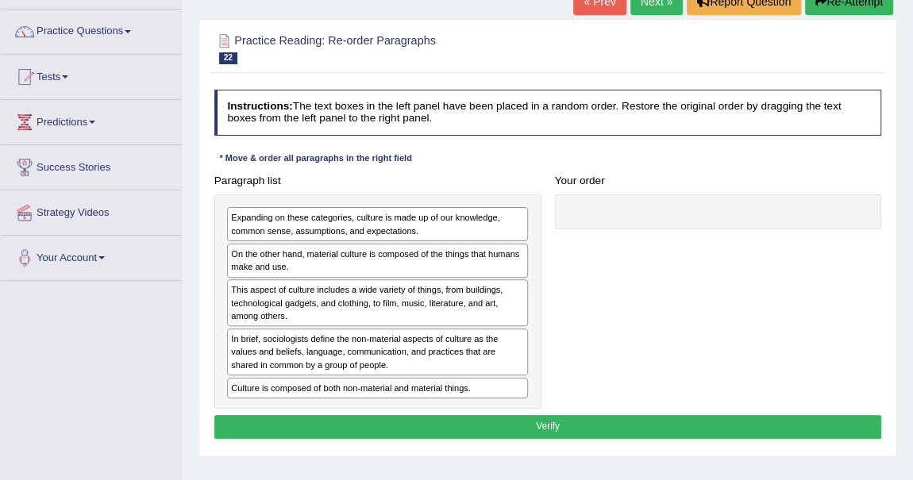
scroll to position [115, 0]
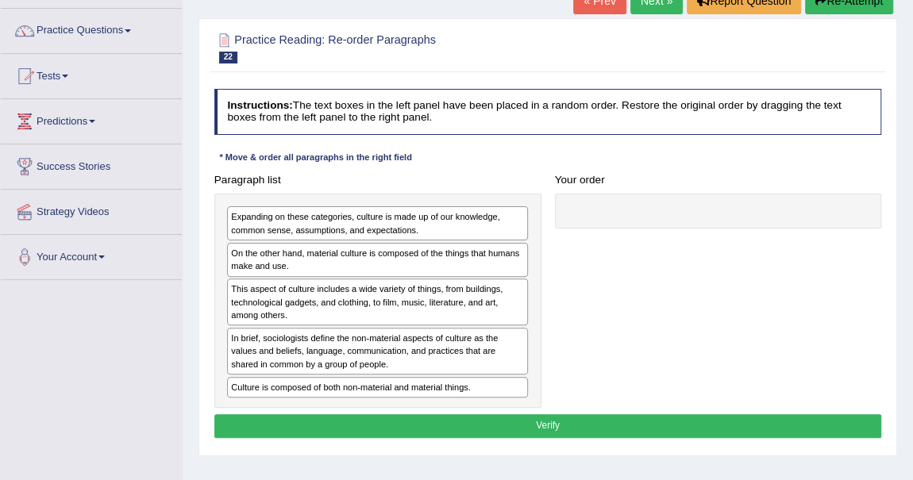
click at [658, 10] on link "Next »" at bounding box center [656, 0] width 52 height 27
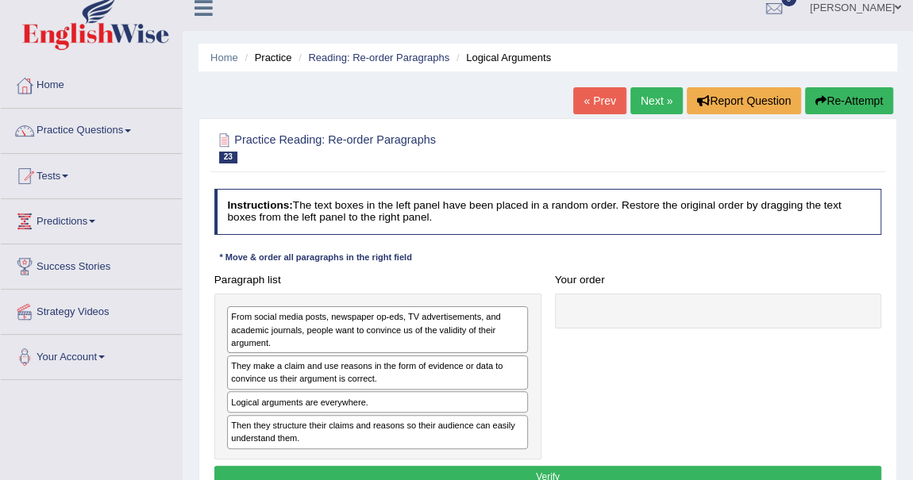
scroll to position [43, 0]
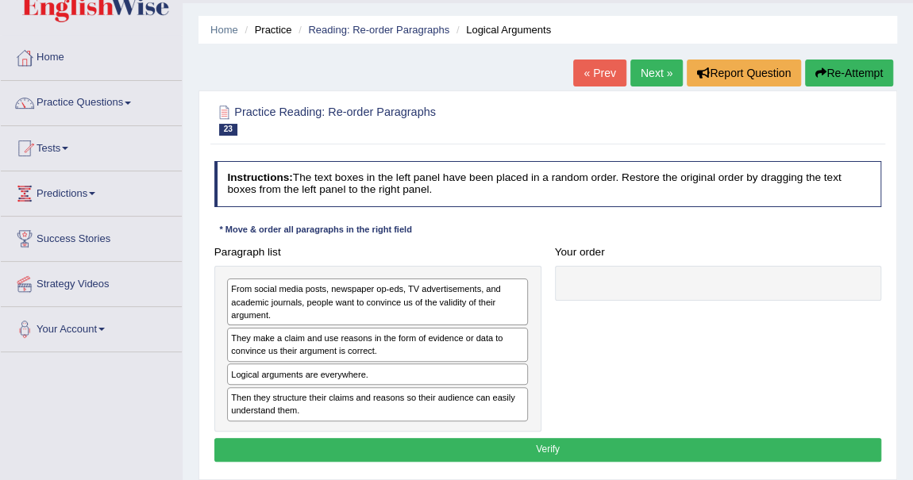
click at [445, 87] on div "Home Practice Reading: Re-order Paragraphs Logical Arguments « Prev Next » Repo…" at bounding box center [548, 354] width 730 height 794
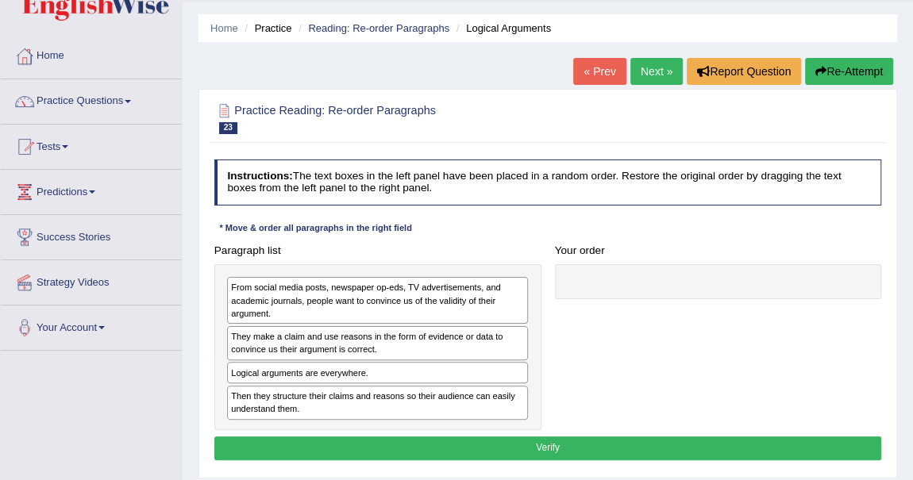
scroll to position [73, 0]
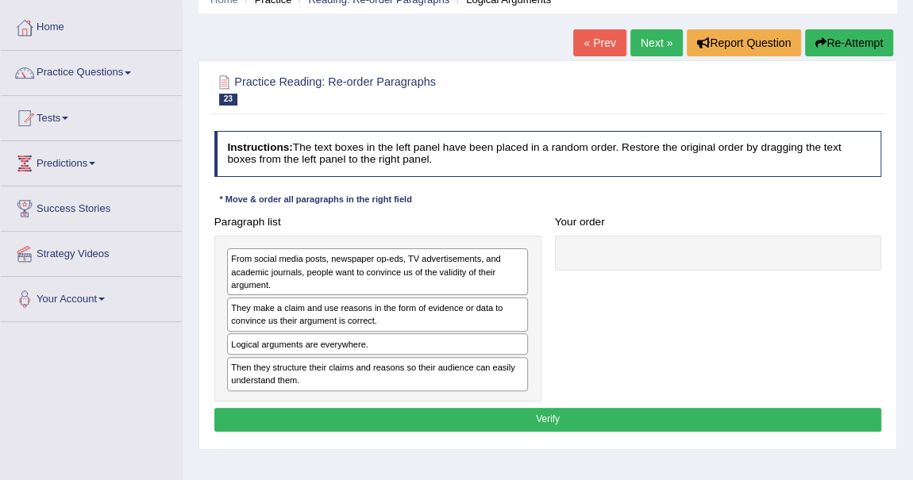
click at [445, 87] on h2 "Practice Reading: Re-order Paragraphs 23 Logical Arguments" at bounding box center [421, 88] width 414 height 33
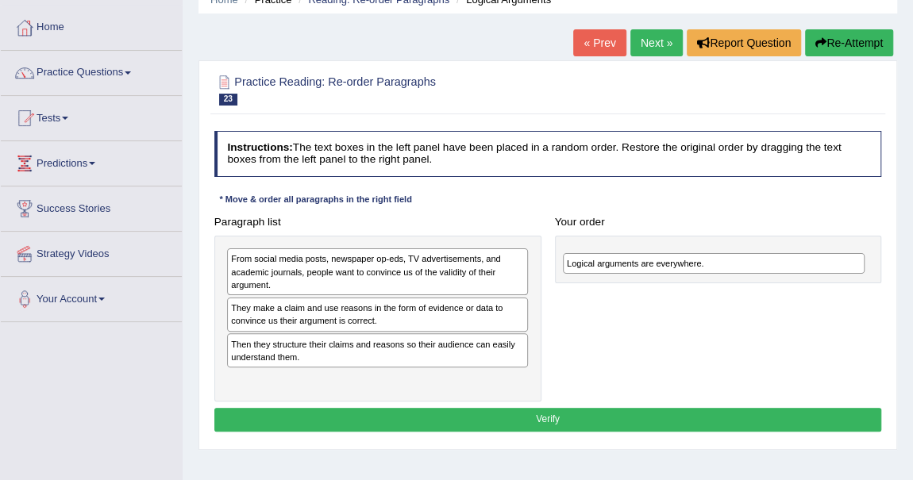
drag, startPoint x: 287, startPoint y: 341, endPoint x: 685, endPoint y: 268, distance: 405.1
click at [685, 268] on div "Logical arguments are everywhere." at bounding box center [714, 263] width 302 height 21
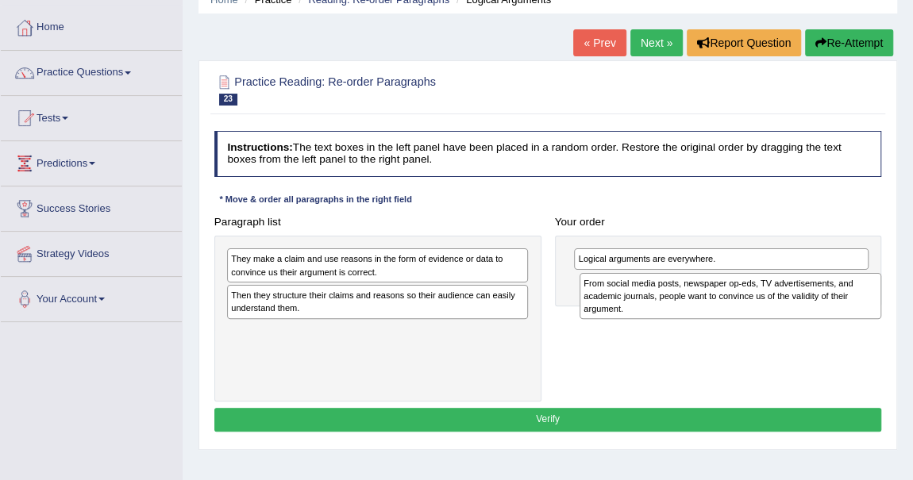
drag, startPoint x: 283, startPoint y: 271, endPoint x: 701, endPoint y: 306, distance: 419.9
click at [701, 306] on div "From social media posts, newspaper op-eds, TV advertisements, and academic jour…" at bounding box center [730, 296] width 302 height 46
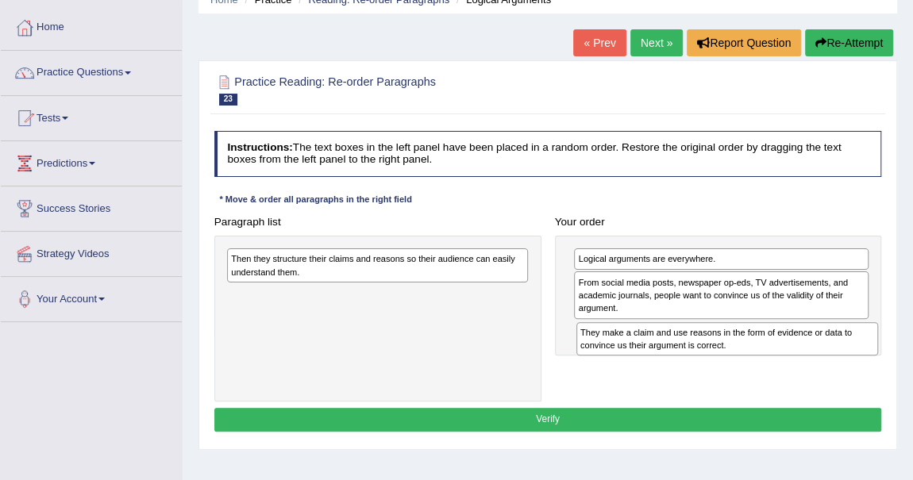
drag, startPoint x: 292, startPoint y: 260, endPoint x: 706, endPoint y: 353, distance: 423.9
click at [706, 353] on div "They make a claim and use reasons in the form of evidence or data to convince u…" at bounding box center [727, 338] width 302 height 33
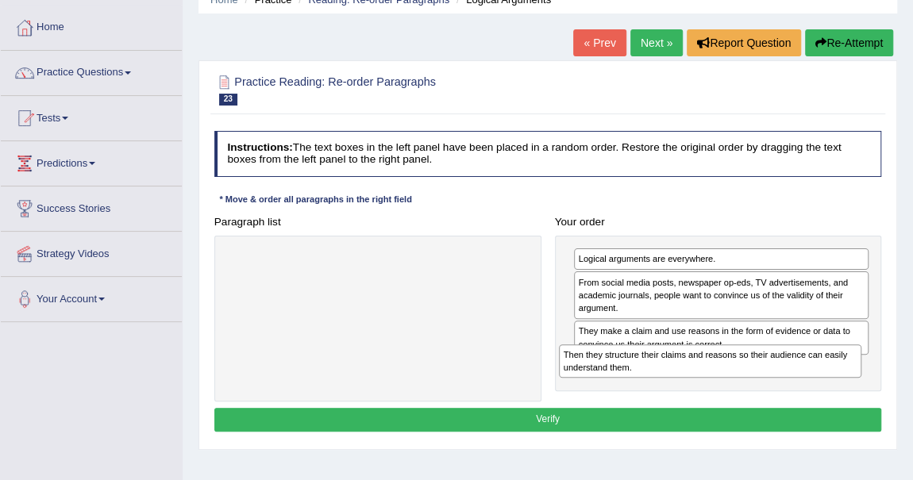
drag, startPoint x: 348, startPoint y: 265, endPoint x: 743, endPoint y: 386, distance: 413.3
click at [743, 386] on div "Paragraph list Then they structure their claims and reasons so their audience c…" at bounding box center [547, 305] width 681 height 191
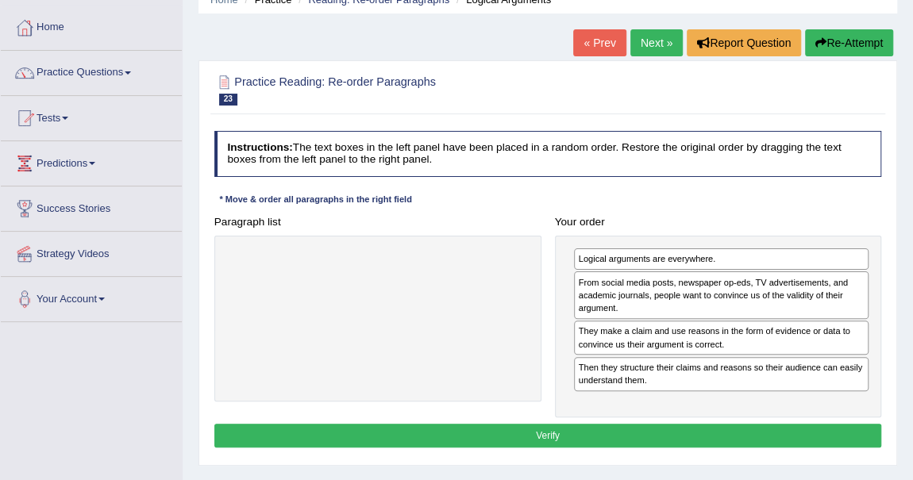
click at [636, 435] on button "Verify" at bounding box center [548, 435] width 668 height 23
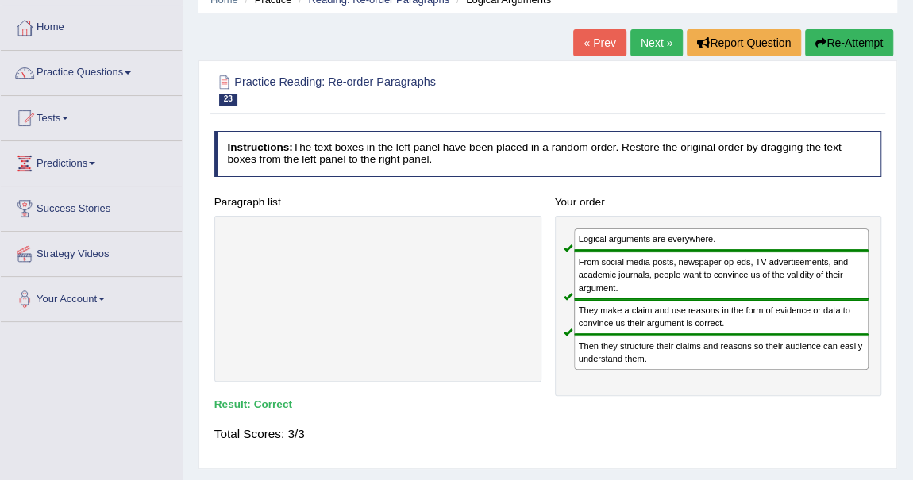
click at [357, 256] on div at bounding box center [377, 299] width 327 height 166
click at [643, 40] on link "Next »" at bounding box center [656, 42] width 52 height 27
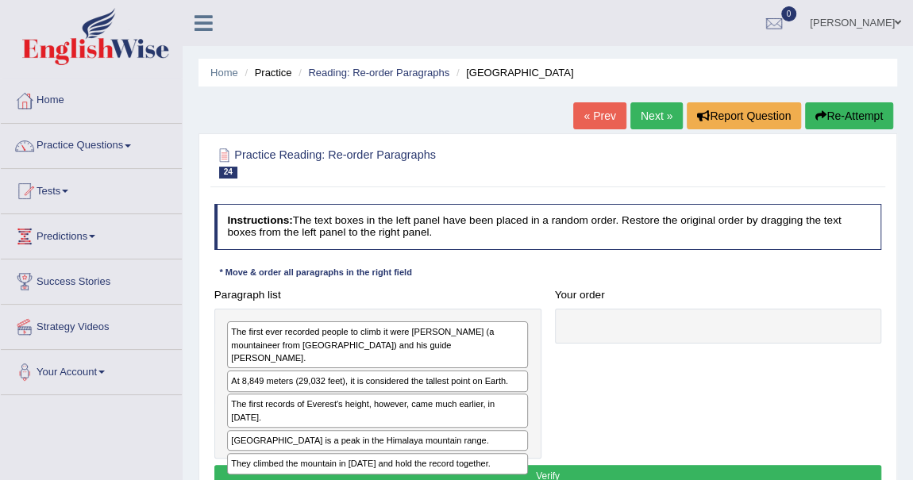
click at [642, 262] on div "Instructions: The text boxes in the left panel have been placed in a random ord…" at bounding box center [547, 349] width 674 height 302
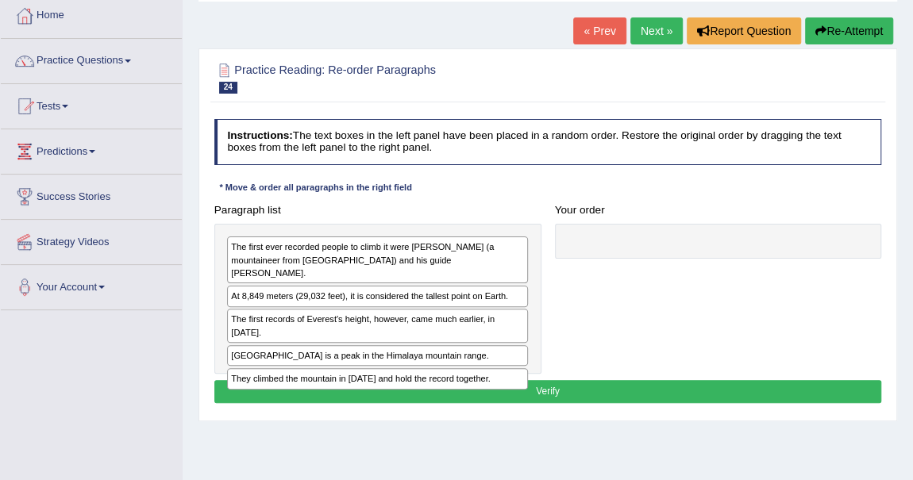
scroll to position [87, 0]
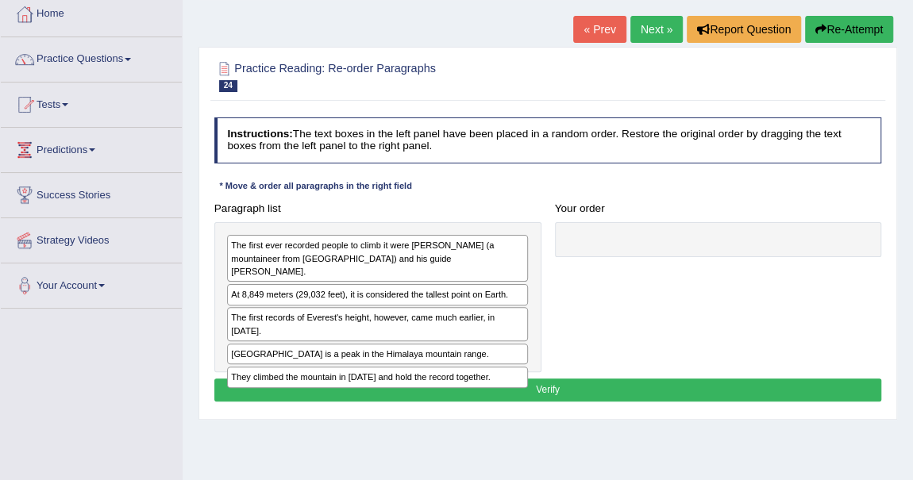
click at [498, 200] on div "Paragraph list The first ever recorded people to climb it were [PERSON_NAME] (a…" at bounding box center [377, 284] width 341 height 175
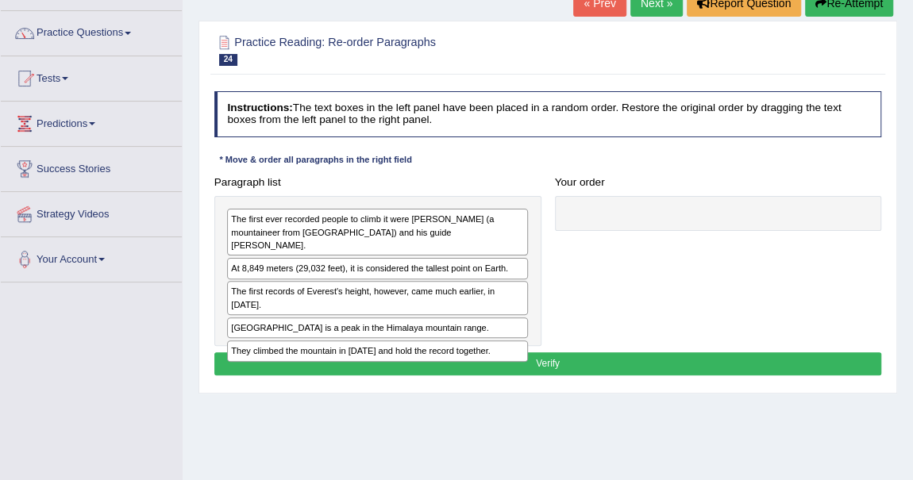
scroll to position [115, 0]
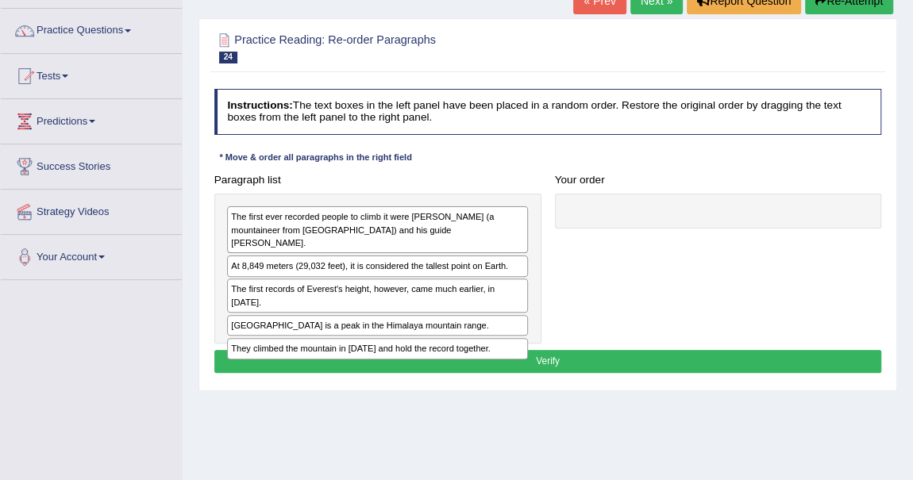
click at [445, 181] on h4 "Paragraph list" at bounding box center [377, 181] width 327 height 12
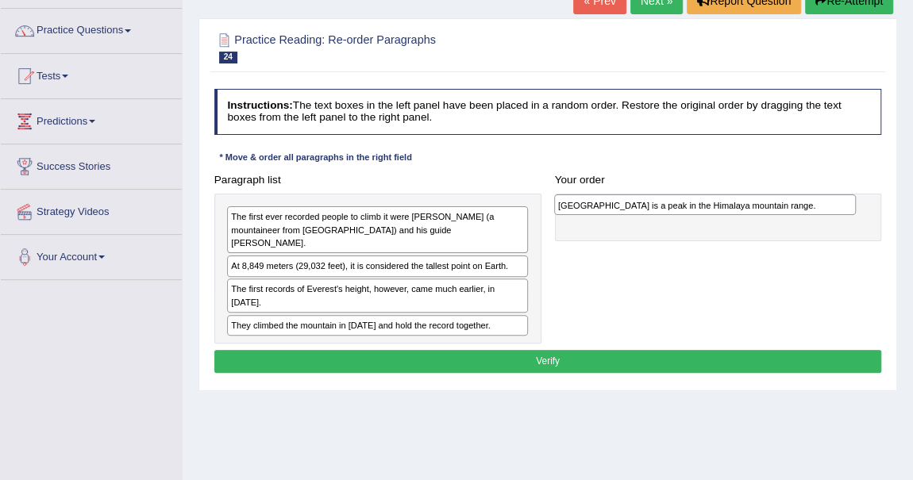
drag, startPoint x: 312, startPoint y: 296, endPoint x: 703, endPoint y: 212, distance: 400.3
click at [703, 212] on div "[GEOGRAPHIC_DATA] is a peak in the Himalaya mountain range." at bounding box center [705, 204] width 302 height 21
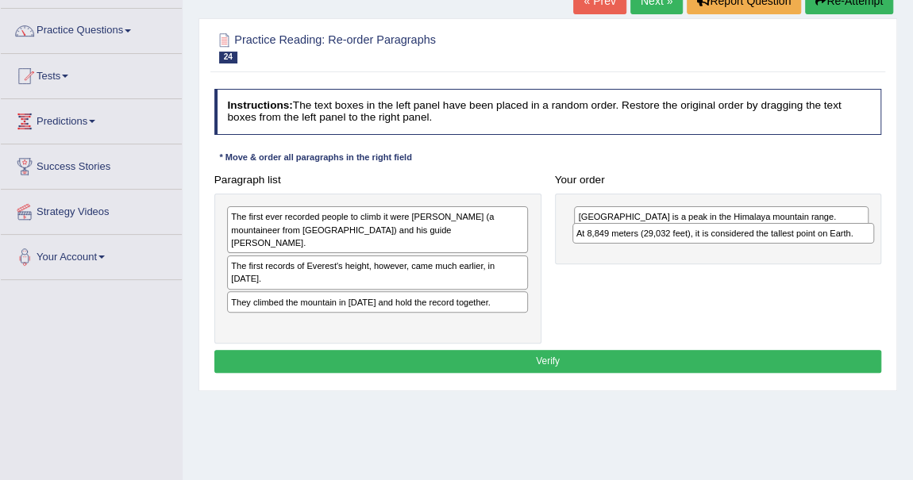
drag, startPoint x: 275, startPoint y: 256, endPoint x: 685, endPoint y: 247, distance: 409.7
click at [685, 247] on div "Paragraph list The first ever recorded people to climb it were Edmund Hillary (…" at bounding box center [547, 255] width 681 height 175
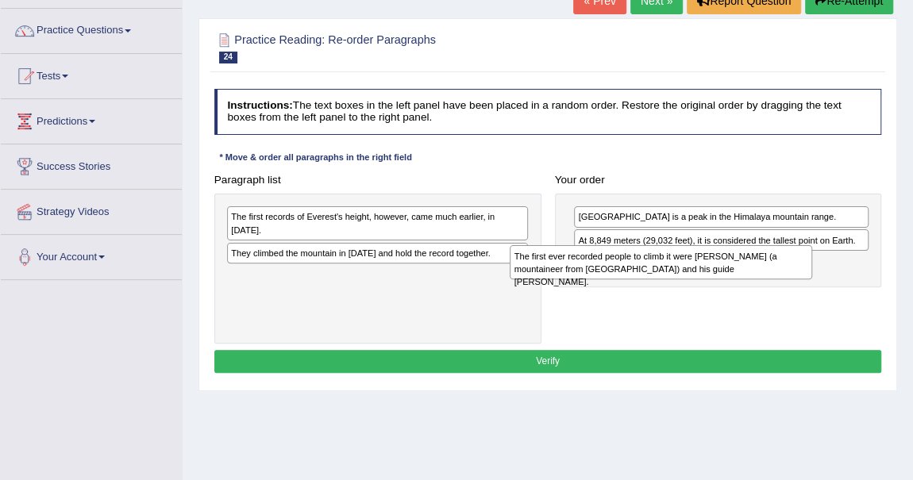
drag, startPoint x: 314, startPoint y: 225, endPoint x: 651, endPoint y: 278, distance: 341.5
click at [651, 278] on div "Paragraph list The first ever recorded people to climb it were Edmund Hillary (…" at bounding box center [547, 255] width 681 height 175
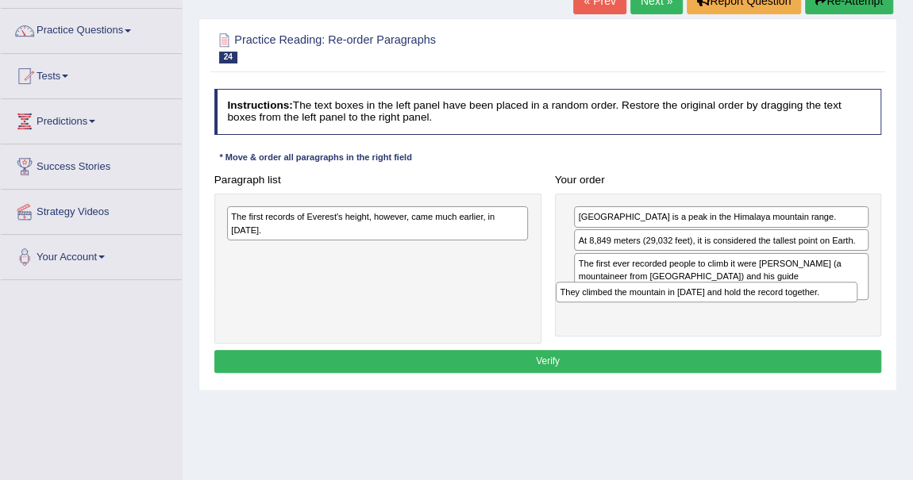
drag, startPoint x: 375, startPoint y: 237, endPoint x: 765, endPoint y: 311, distance: 397.5
click at [765, 311] on div "Paragraph list The first records of Everest's height, however, came much earlie…" at bounding box center [547, 255] width 681 height 175
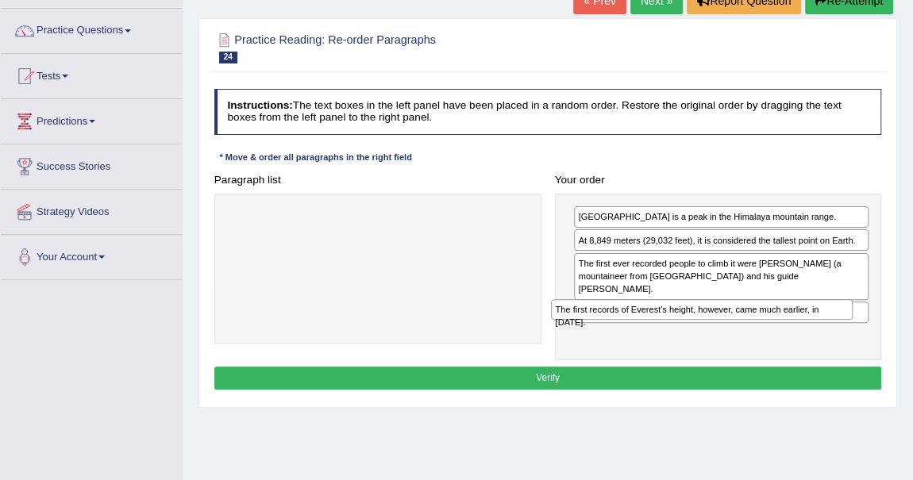
drag, startPoint x: 473, startPoint y: 210, endPoint x: 858, endPoint y: 327, distance: 402.3
click at [858, 327] on div "Paragraph list The first records of Everest's height, however, came much earlie…" at bounding box center [547, 264] width 681 height 192
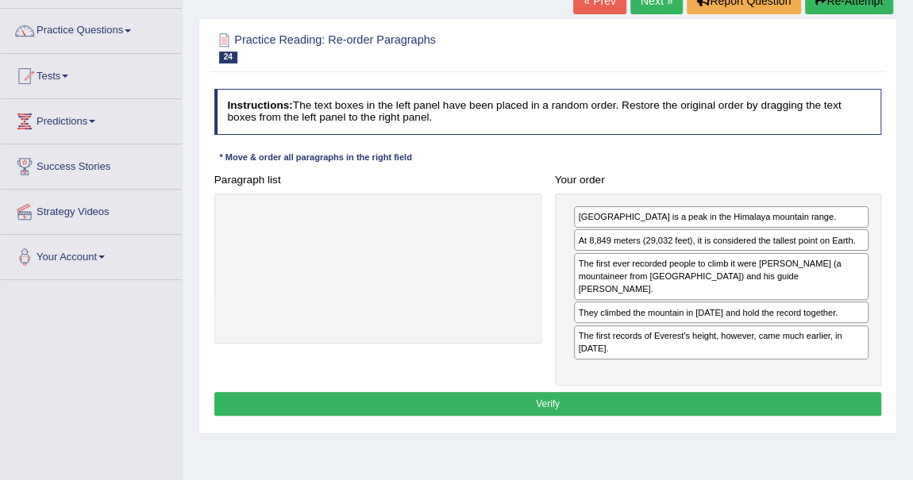
click at [703, 392] on button "Verify" at bounding box center [548, 403] width 668 height 23
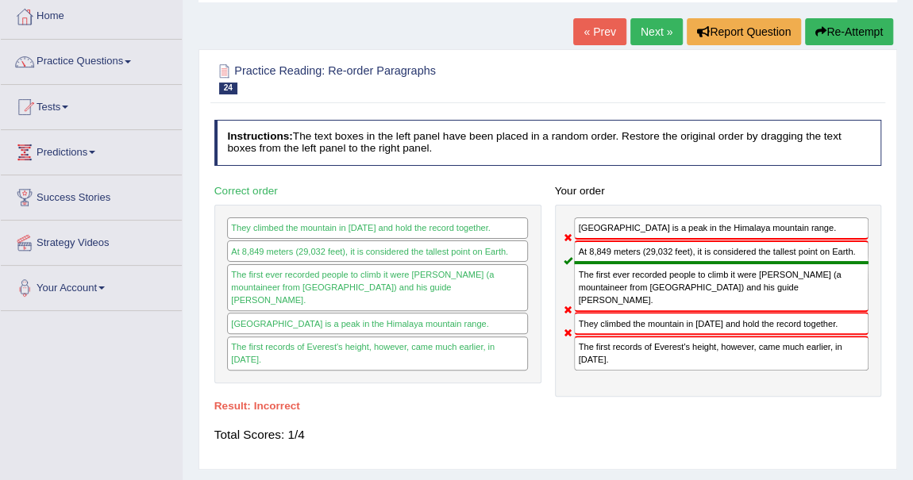
scroll to position [87, 0]
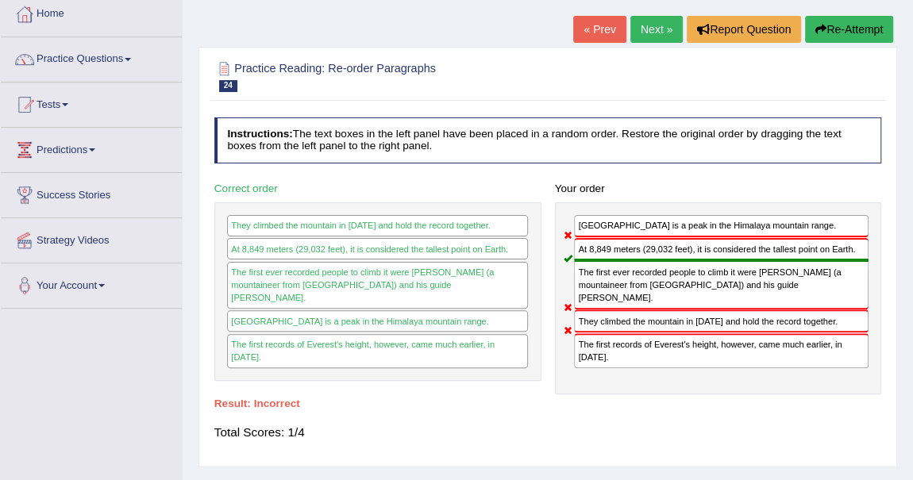
click at [840, 21] on button "Re-Attempt" at bounding box center [849, 29] width 88 height 27
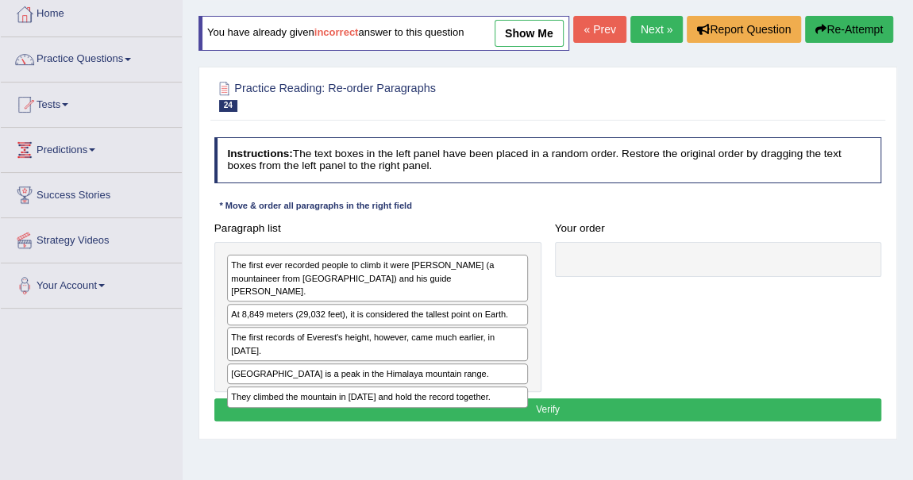
click at [476, 227] on div "Instructions: The text boxes in the left panel have been placed in a random ord…" at bounding box center [547, 282] width 674 height 302
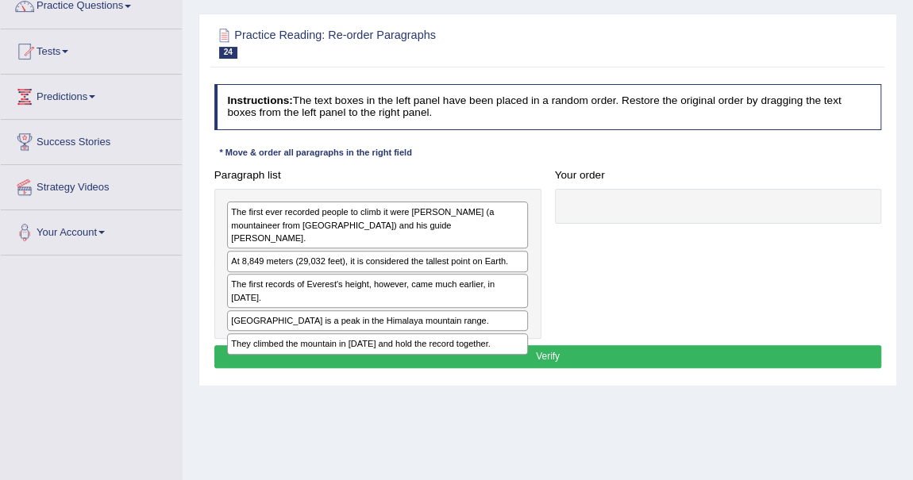
scroll to position [144, 0]
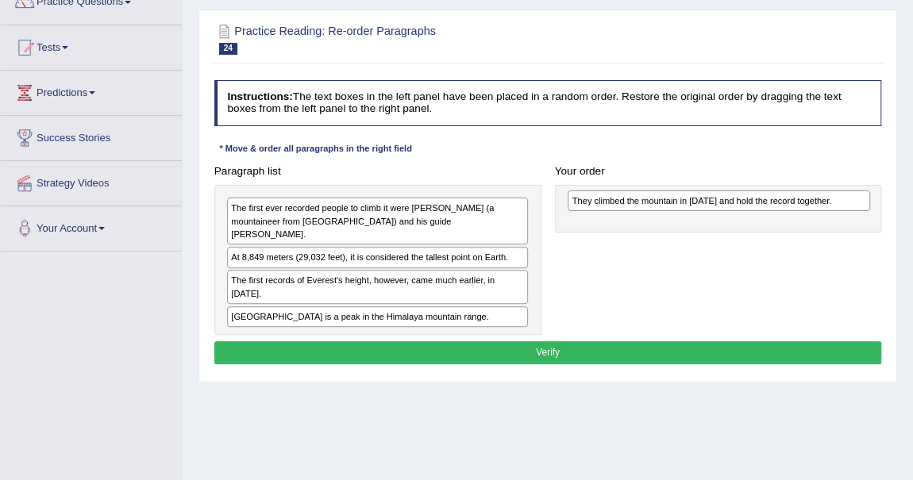
drag, startPoint x: 297, startPoint y: 339, endPoint x: 702, endPoint y: 233, distance: 418.4
click at [702, 211] on div "They climbed the mountain in 1953 and hold the record together." at bounding box center [719, 201] width 302 height 21
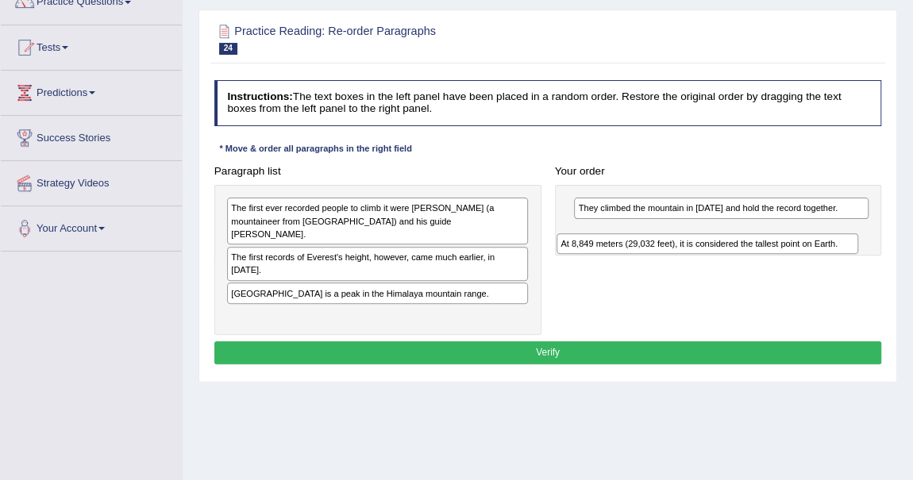
drag, startPoint x: 278, startPoint y: 275, endPoint x: 669, endPoint y: 288, distance: 391.6
click at [669, 288] on div "Paragraph list The first ever recorded people to climb it were Edmund Hillary (…" at bounding box center [547, 247] width 681 height 175
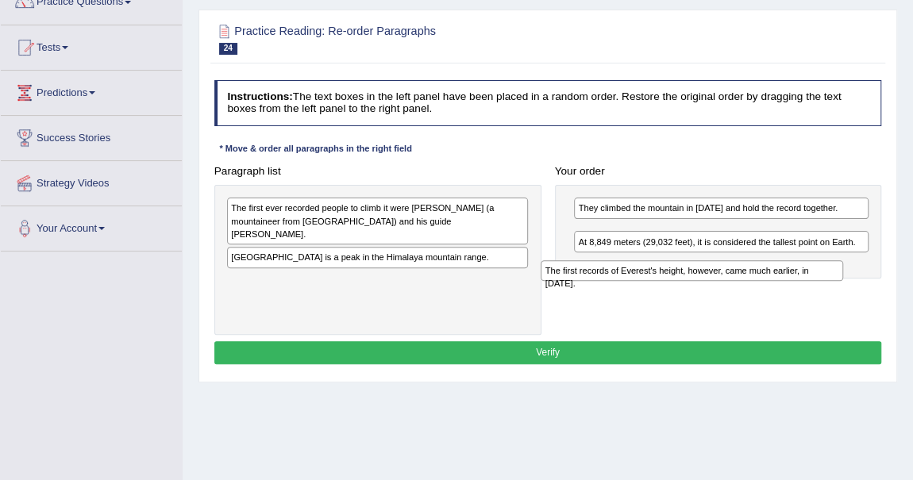
drag, startPoint x: 266, startPoint y: 271, endPoint x: 643, endPoint y: 314, distance: 379.4
click at [643, 314] on div "Paragraph list The first ever recorded people to climb it were Edmund Hillary (…" at bounding box center [547, 247] width 681 height 175
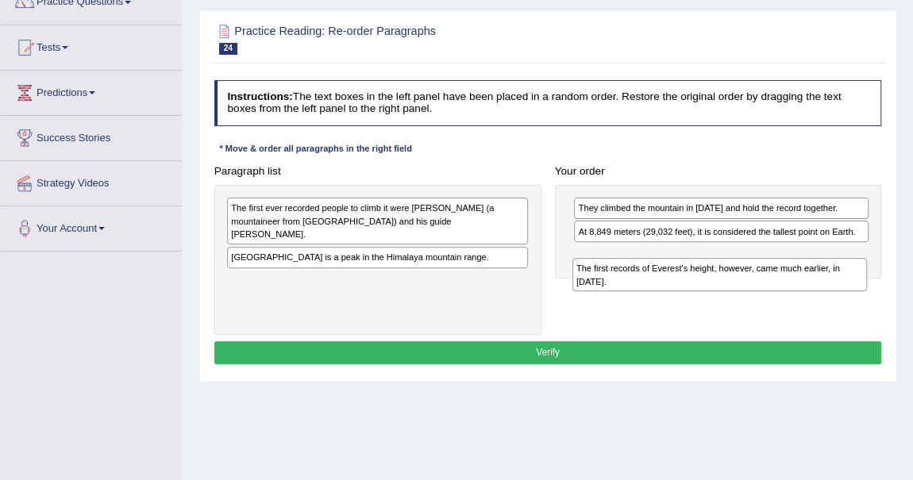
drag, startPoint x: 647, startPoint y: 260, endPoint x: 652, endPoint y: 310, distance: 51.0
click at [652, 291] on div "The first records of Everest's height, however, came much earlier, in 1856." at bounding box center [719, 274] width 295 height 33
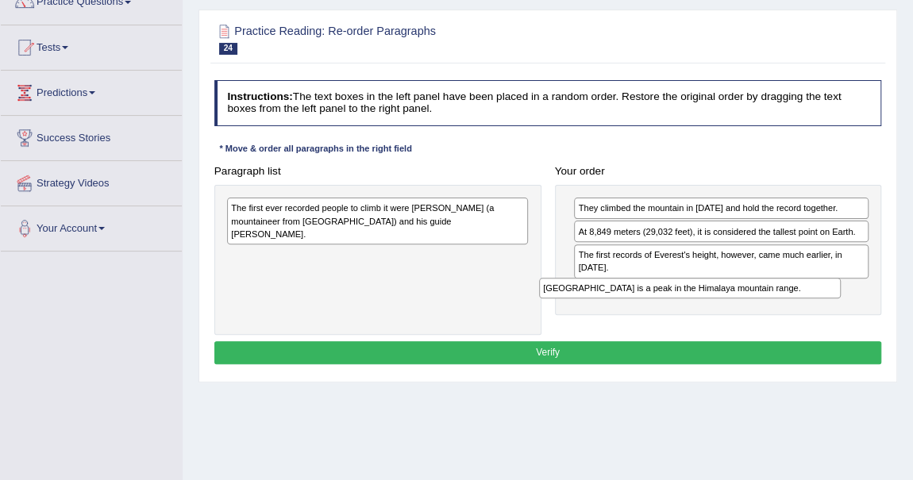
drag, startPoint x: 353, startPoint y: 271, endPoint x: 724, endPoint y: 337, distance: 376.5
click at [724, 335] on div "Paragraph list The first ever recorded people to climb it were Edmund Hillary (…" at bounding box center [547, 247] width 681 height 175
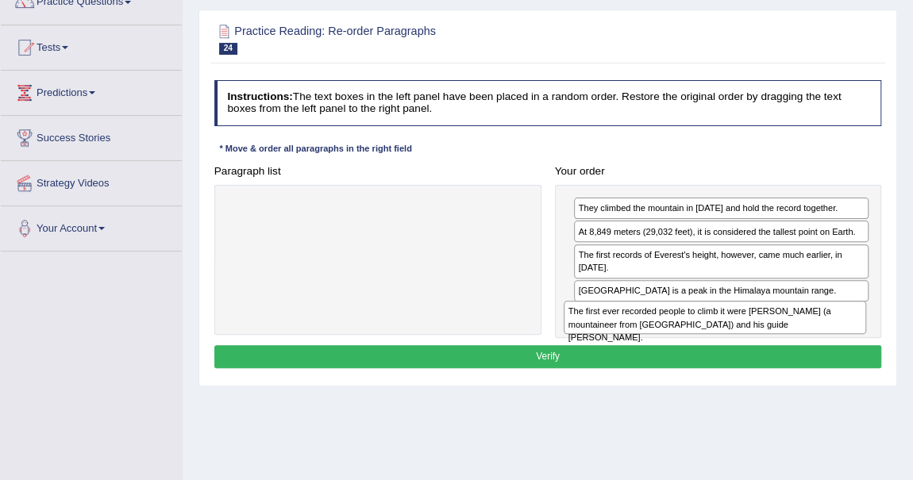
drag, startPoint x: 399, startPoint y: 246, endPoint x: 799, endPoint y: 375, distance: 420.5
click at [799, 375] on div "Instructions: The text boxes in the left panel have been placed in a random ord…" at bounding box center [547, 227] width 674 height 306
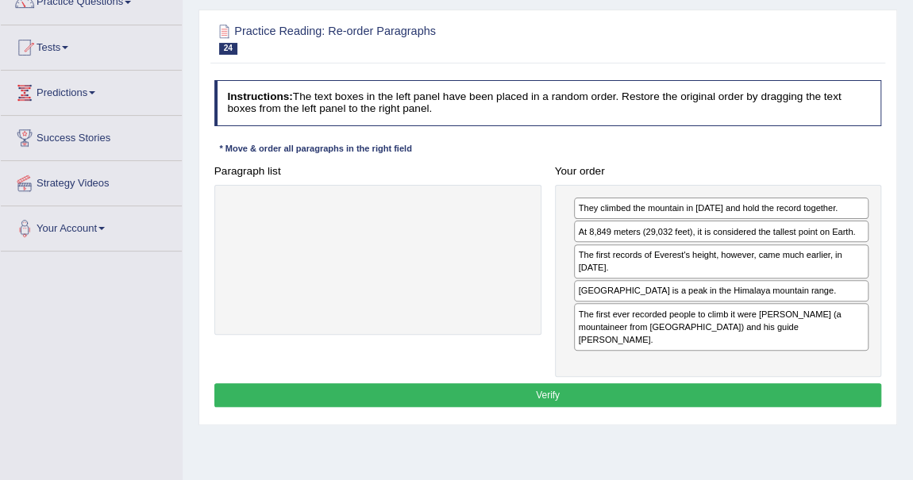
click at [738, 403] on button "Verify" at bounding box center [548, 394] width 668 height 23
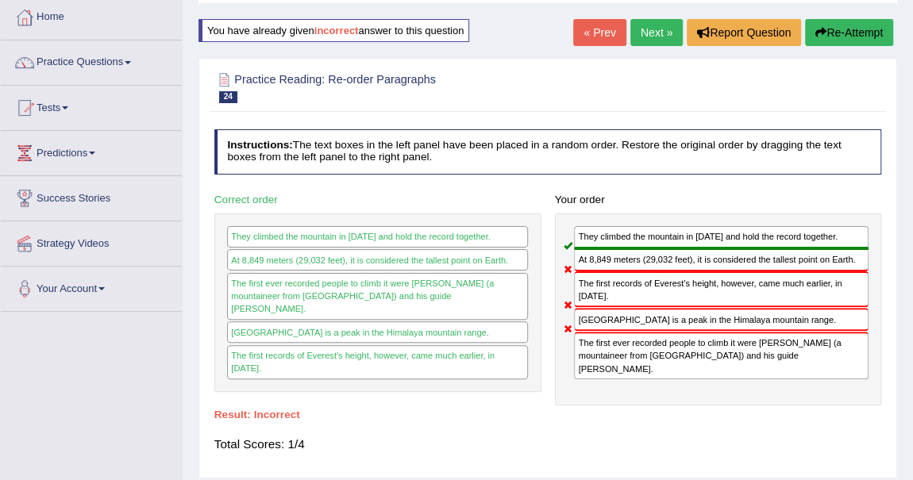
scroll to position [57, 0]
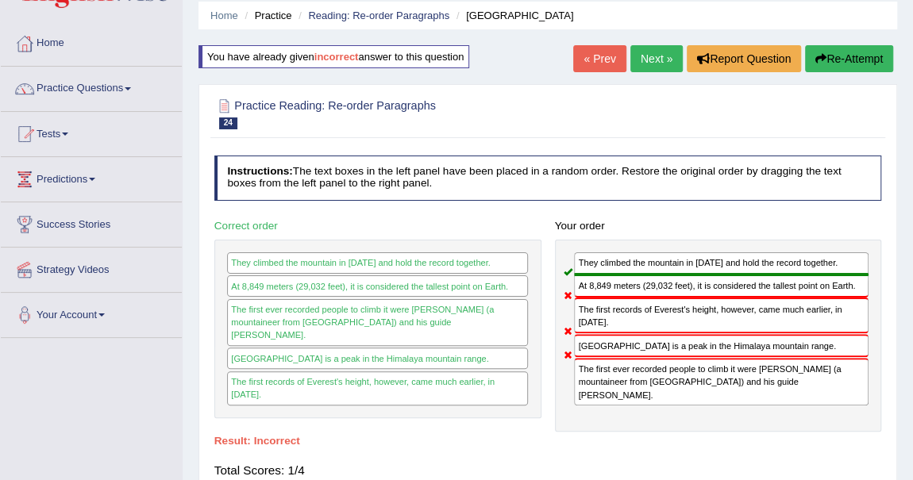
click at [644, 74] on div "« Prev Next » Report Question Re-Attempt" at bounding box center [735, 60] width 324 height 31
click at [643, 63] on link "Next »" at bounding box center [656, 58] width 52 height 27
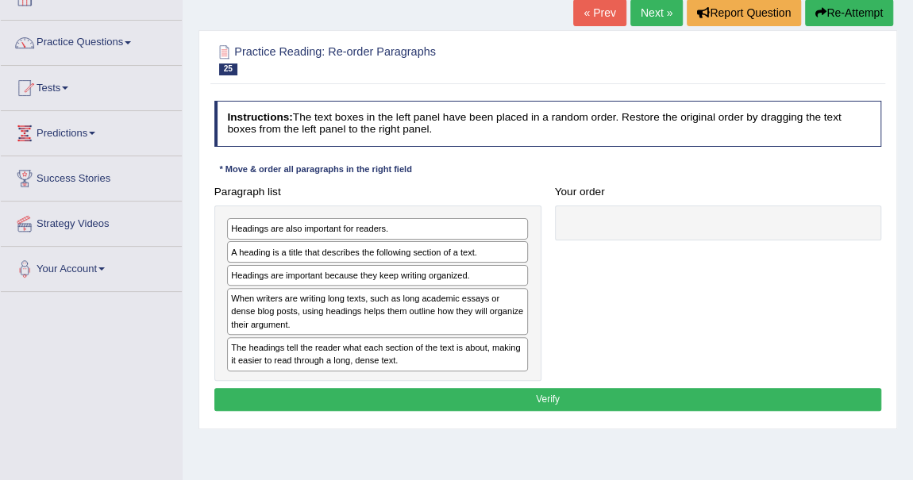
scroll to position [115, 0]
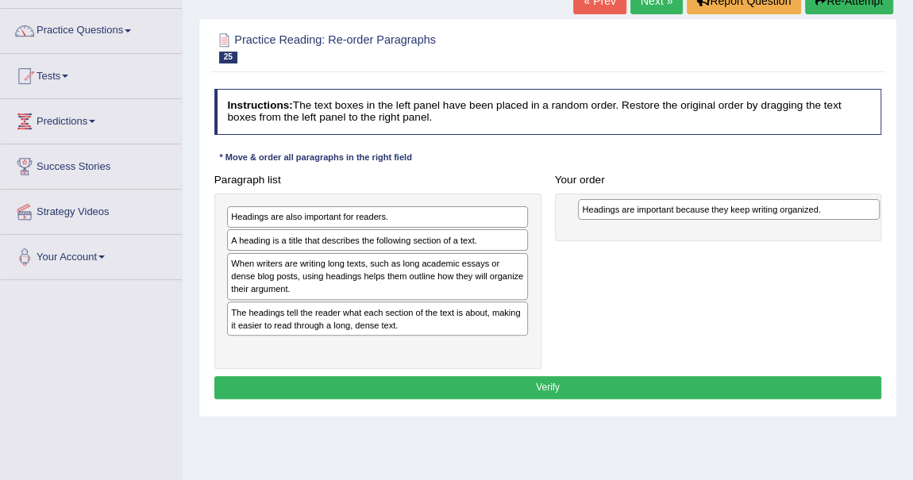
drag, startPoint x: 280, startPoint y: 267, endPoint x: 697, endPoint y: 219, distance: 419.5
click at [697, 219] on div "Paragraph list Headings are also important for readers. A heading is a title th…" at bounding box center [547, 268] width 681 height 201
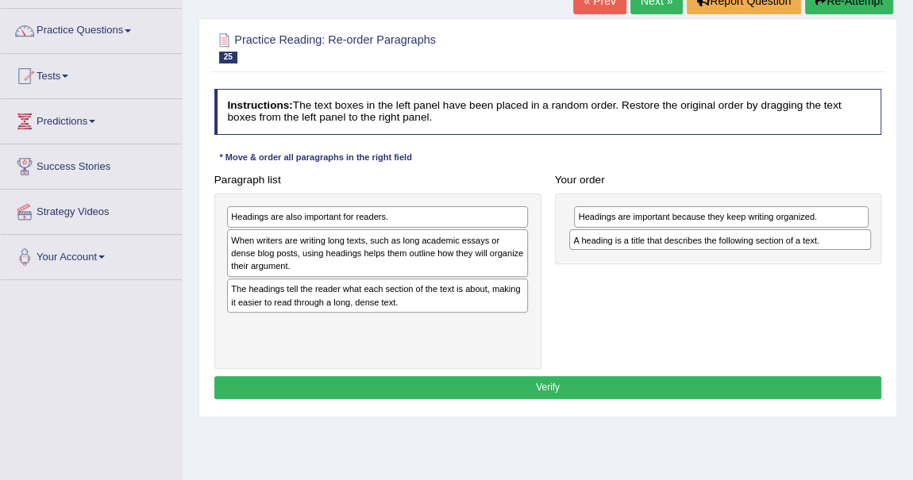
drag, startPoint x: 306, startPoint y: 239, endPoint x: 713, endPoint y: 250, distance: 406.6
click at [713, 250] on div "Paragraph list Headings are also important for readers. A heading is a title th…" at bounding box center [547, 268] width 681 height 201
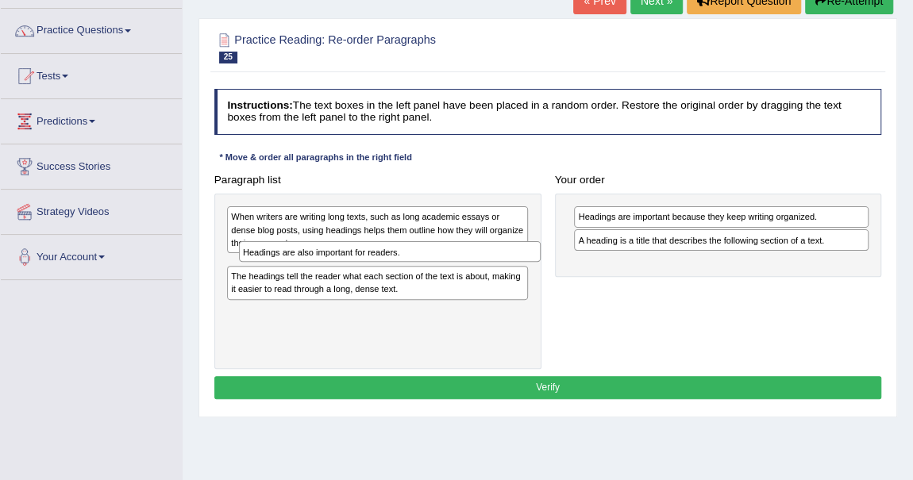
drag, startPoint x: 323, startPoint y: 210, endPoint x: 335, endPoint y: 265, distance: 56.8
click at [335, 262] on div "Headings are also important for readers." at bounding box center [390, 251] width 302 height 21
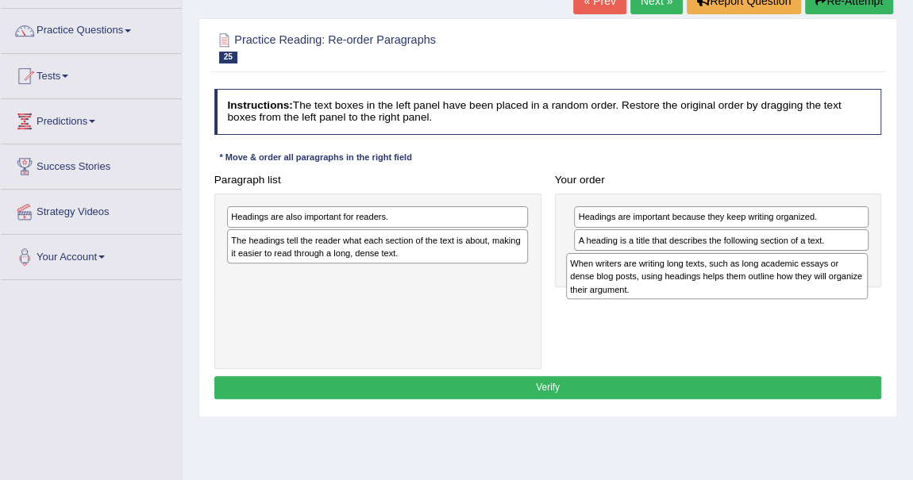
drag, startPoint x: 306, startPoint y: 227, endPoint x: 709, endPoint y: 288, distance: 407.1
click at [709, 288] on div "When writers are writing long texts, such as long academic essays or dense blog…" at bounding box center [717, 276] width 302 height 46
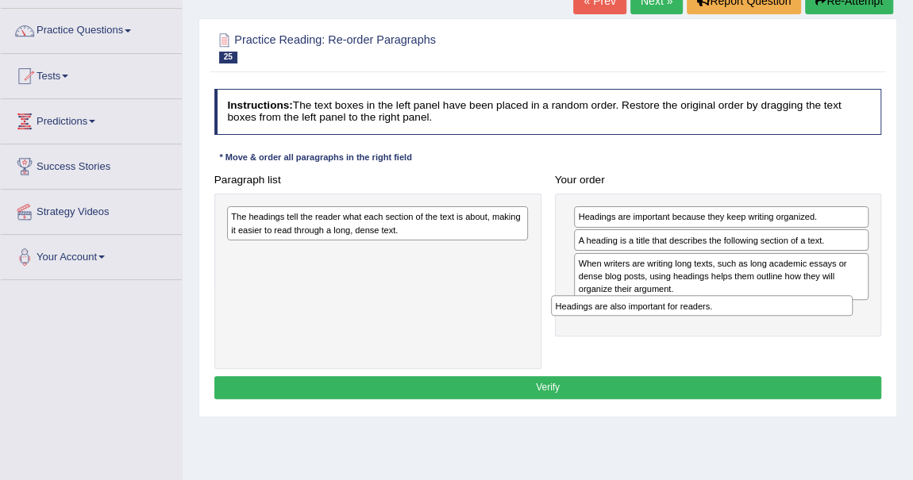
drag, startPoint x: 318, startPoint y: 219, endPoint x: 716, endPoint y: 333, distance: 413.6
click at [716, 333] on div "Paragraph list Headings are also important for readers. The headings tell the r…" at bounding box center [547, 268] width 681 height 201
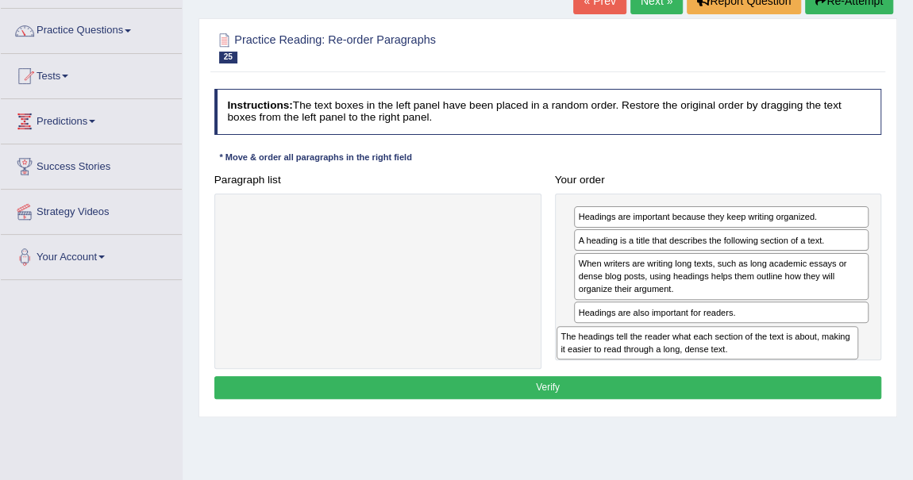
drag, startPoint x: 306, startPoint y: 225, endPoint x: 697, endPoint y: 368, distance: 416.2
click at [697, 368] on div "Instructions: The text boxes in the left panel have been placed in a random ord…" at bounding box center [547, 246] width 674 height 327
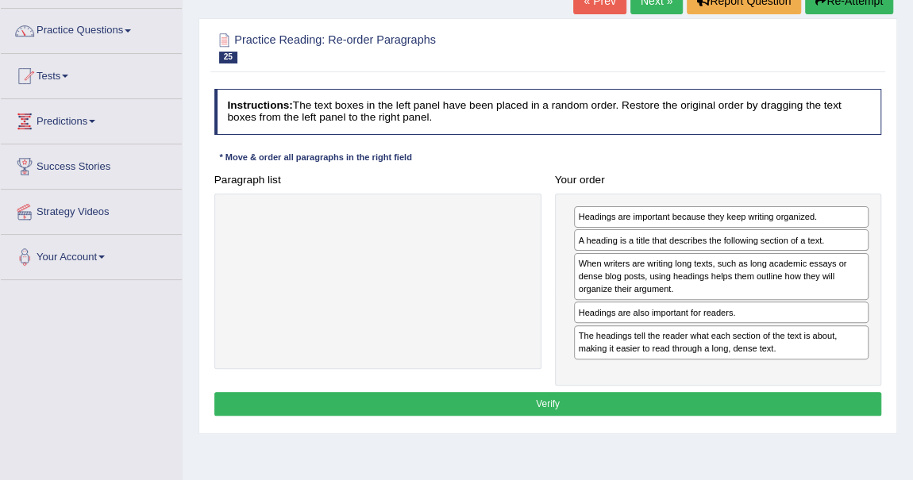
click at [637, 402] on button "Verify" at bounding box center [548, 403] width 668 height 23
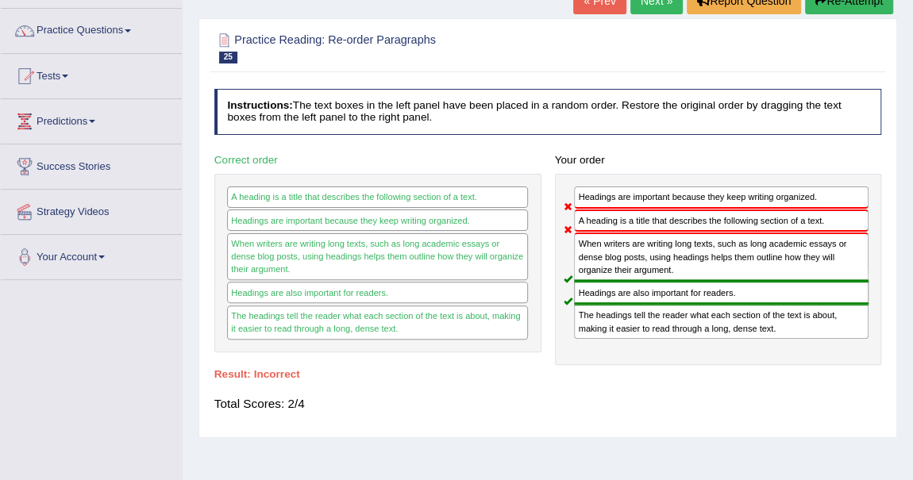
click at [828, 2] on button "Re-Attempt" at bounding box center [849, 0] width 88 height 27
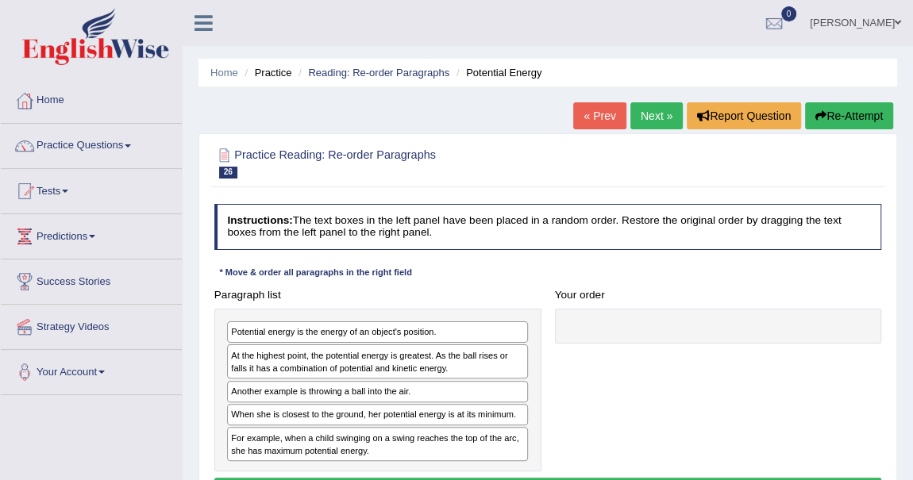
click at [529, 161] on h2 "Practice Reading: Re-order Paragraphs 26 Potential Energy" at bounding box center [421, 161] width 414 height 33
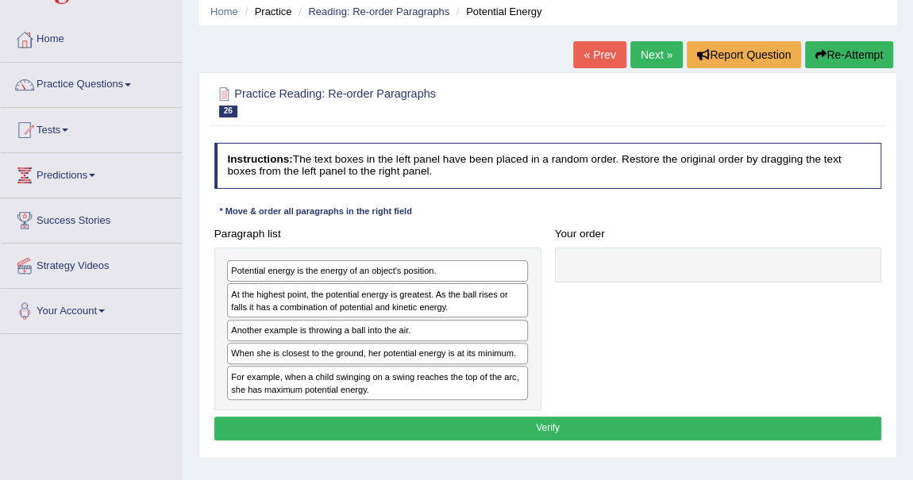
scroll to position [87, 0]
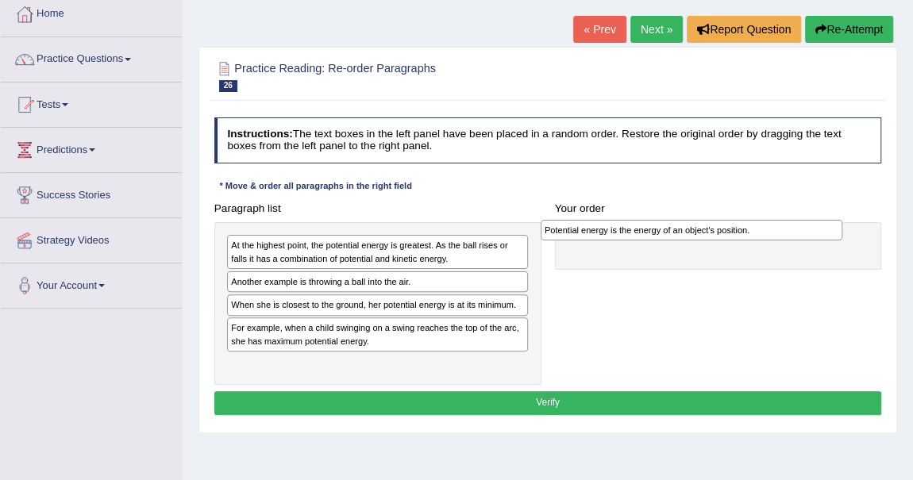
drag, startPoint x: 304, startPoint y: 241, endPoint x: 677, endPoint y: 232, distance: 373.2
click at [677, 232] on div "Potential energy is the energy of an object's position." at bounding box center [692, 230] width 302 height 21
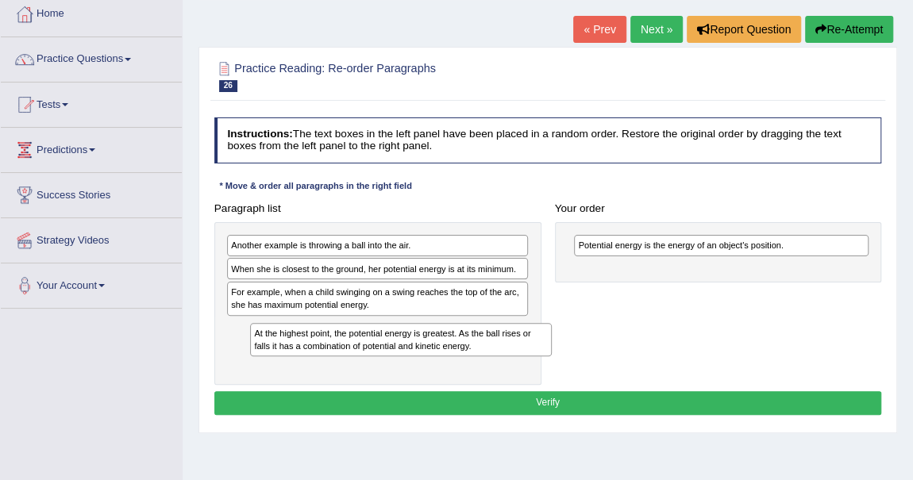
drag, startPoint x: 256, startPoint y: 244, endPoint x: 284, endPoint y: 348, distance: 108.6
click at [284, 348] on div "At the highest point, the potential energy is greatest. As the ball rises or fa…" at bounding box center [401, 339] width 302 height 33
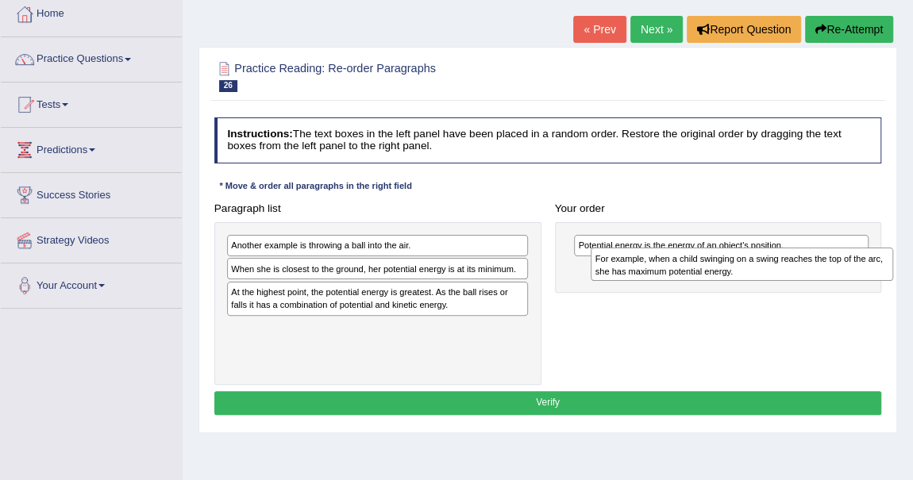
drag, startPoint x: 272, startPoint y: 291, endPoint x: 704, endPoint y: 268, distance: 432.4
click at [704, 268] on div "For example, when a child swinging on a swing reaches the top of the arc, she h…" at bounding box center [742, 264] width 302 height 33
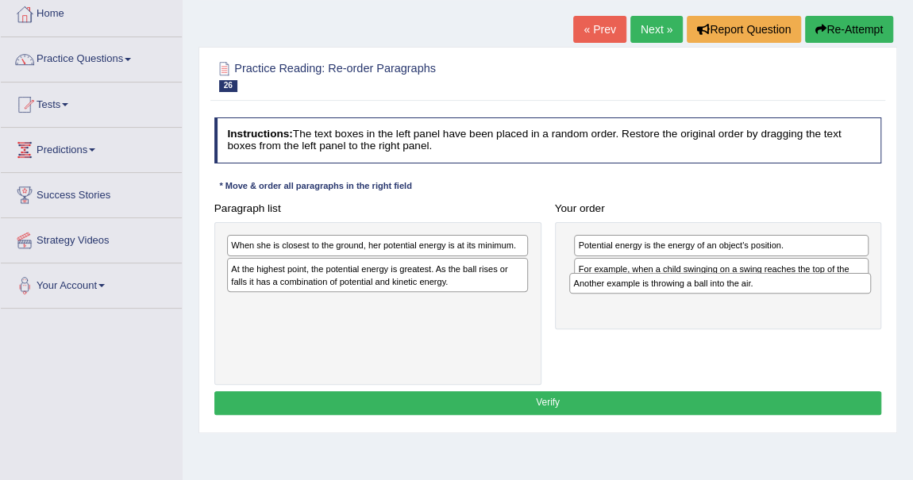
drag, startPoint x: 310, startPoint y: 244, endPoint x: 716, endPoint y: 296, distance: 409.7
click at [716, 296] on div "Paragraph list Another example is throwing a ball into the air. When she is clo…" at bounding box center [547, 291] width 681 height 188
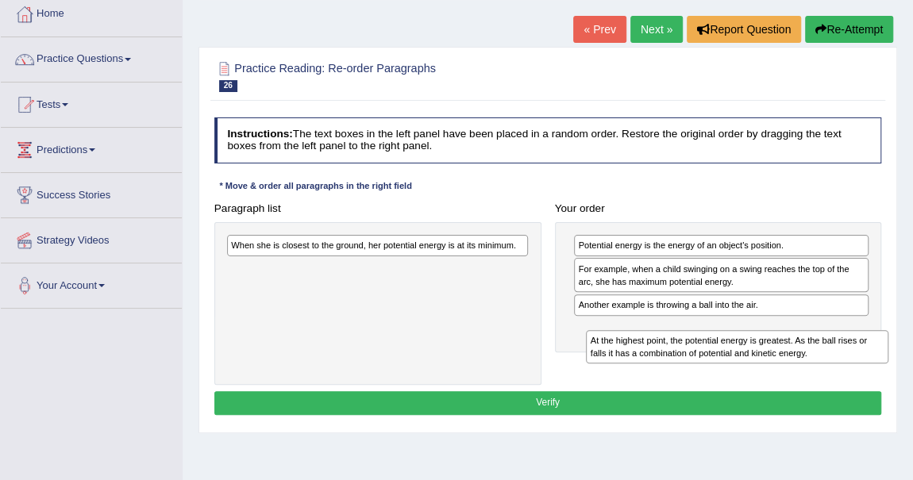
drag, startPoint x: 248, startPoint y: 280, endPoint x: 672, endPoint y: 375, distance: 435.1
click at [672, 375] on div "Paragraph list When she is closest to the ground, her potential energy is at it…" at bounding box center [547, 291] width 681 height 188
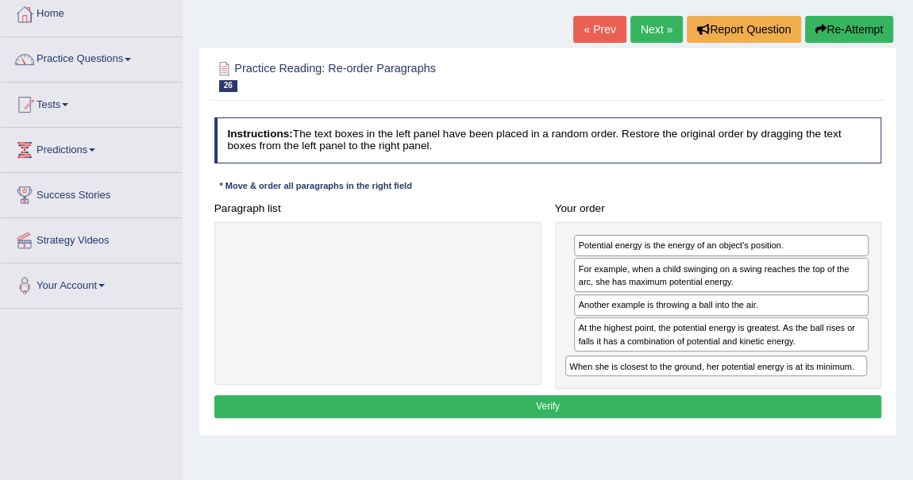
drag, startPoint x: 416, startPoint y: 247, endPoint x: 818, endPoint y: 396, distance: 428.5
click at [818, 396] on div "Instructions: The text boxes in the left panel have been placed in a random ord…" at bounding box center [547, 270] width 674 height 318
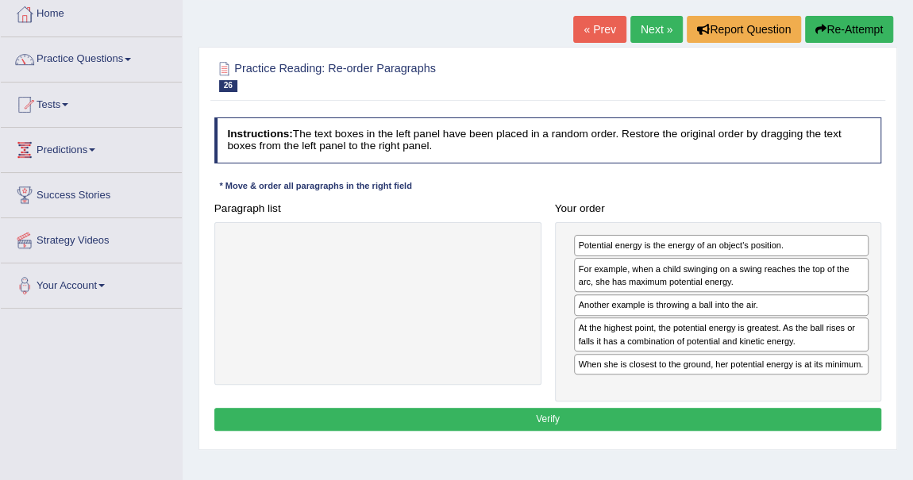
click at [693, 413] on button "Verify" at bounding box center [548, 419] width 668 height 23
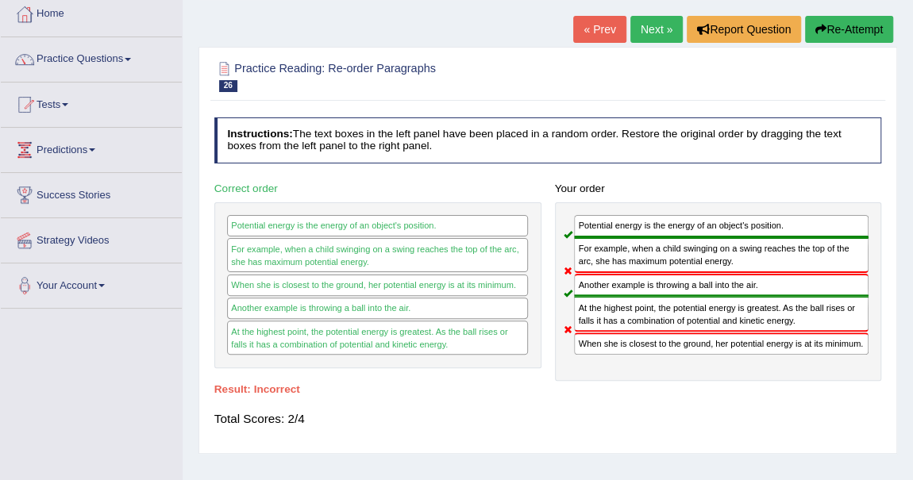
click at [859, 17] on button "Re-Attempt" at bounding box center [849, 29] width 88 height 27
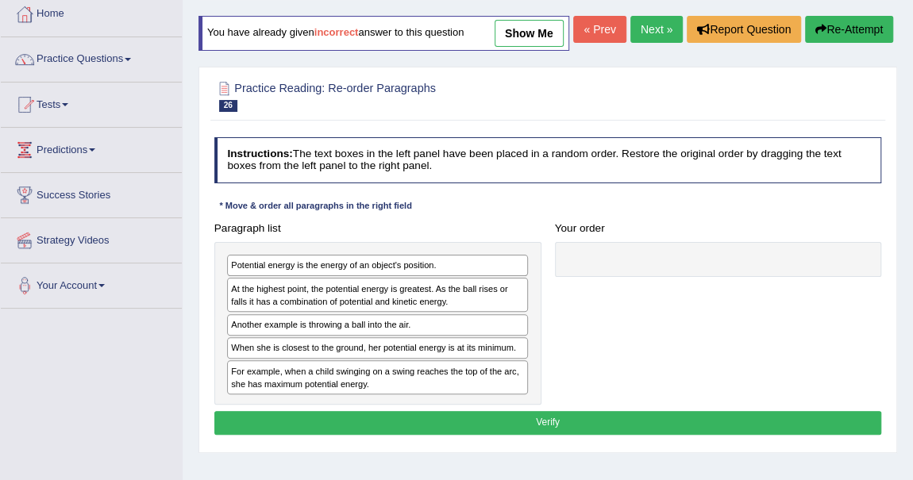
scroll to position [87, 0]
click at [669, 43] on link "Next »" at bounding box center [656, 29] width 52 height 27
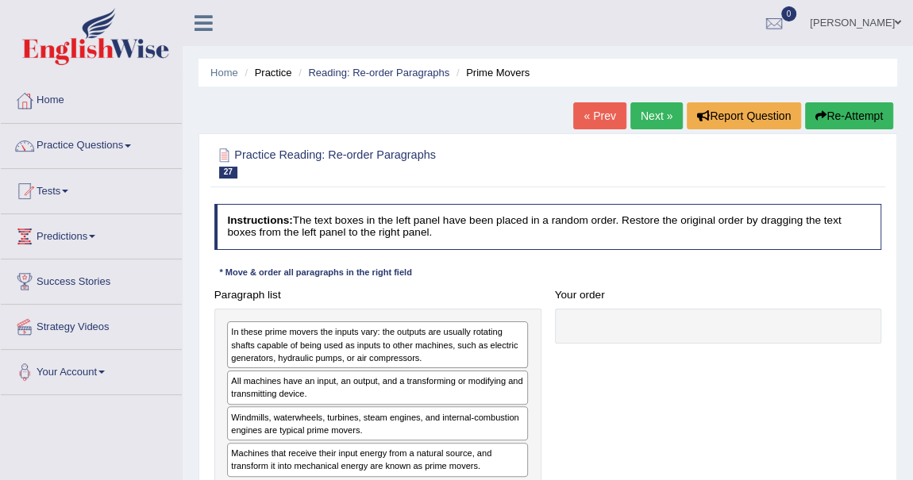
click at [532, 189] on div "Practice Reading: Re-order Paragraphs 27 Prime Movers Instructions: The text bo…" at bounding box center [547, 334] width 699 height 402
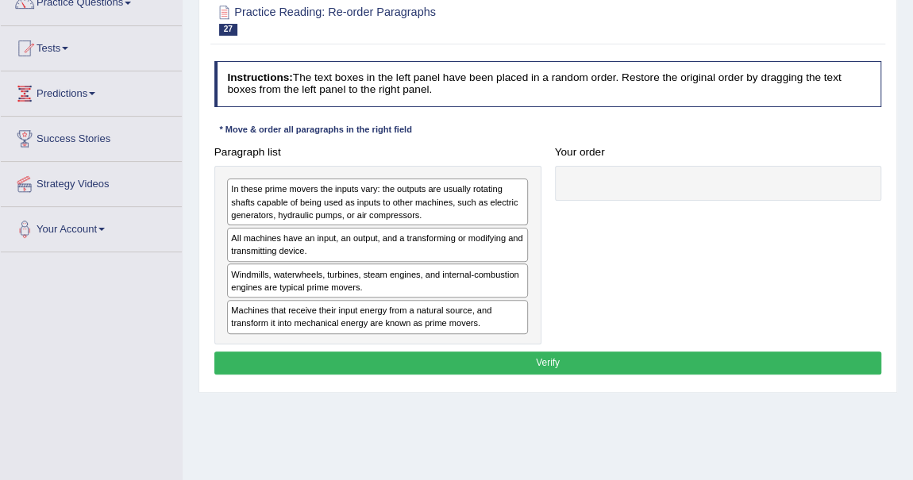
scroll to position [144, 0]
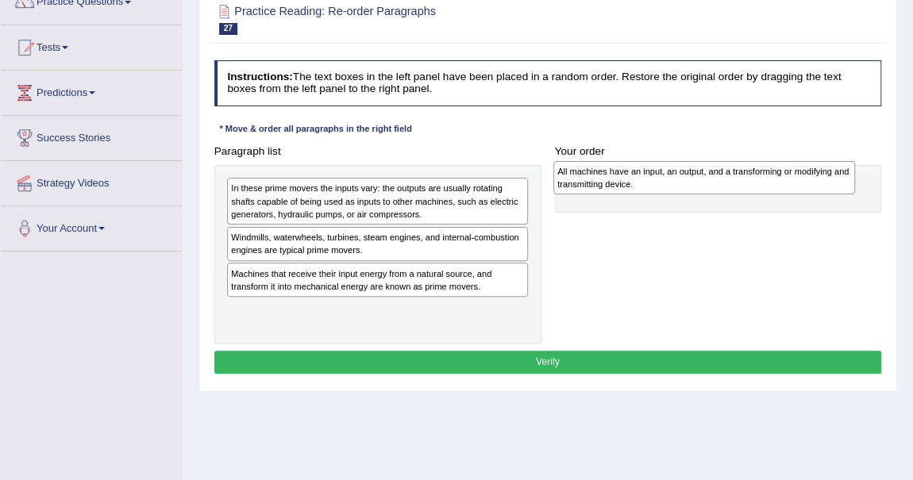
drag, startPoint x: 252, startPoint y: 241, endPoint x: 640, endPoint y: 179, distance: 392.2
click at [640, 179] on div "All machines have an input, an output, and a transforming or modifying and tran…" at bounding box center [704, 177] width 302 height 33
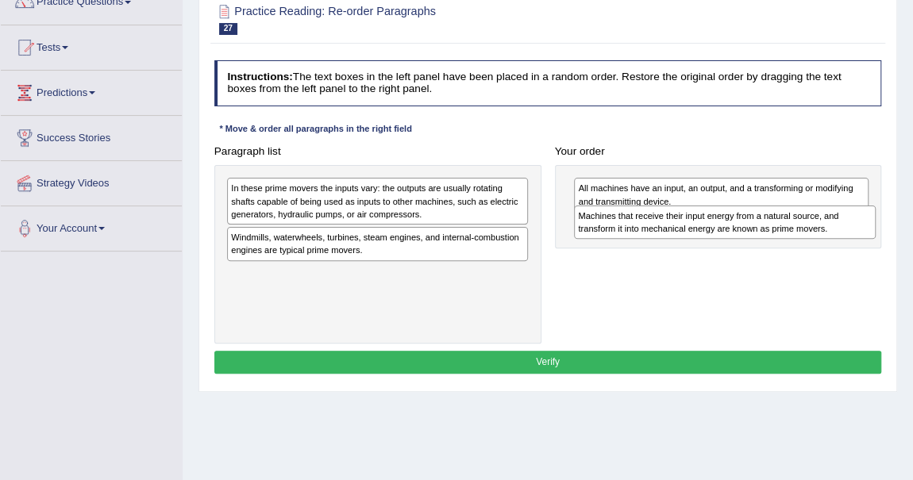
drag, startPoint x: 284, startPoint y: 278, endPoint x: 696, endPoint y: 233, distance: 414.4
click at [696, 233] on div "Machines that receive their input energy from a natural source, and transform i…" at bounding box center [725, 222] width 302 height 33
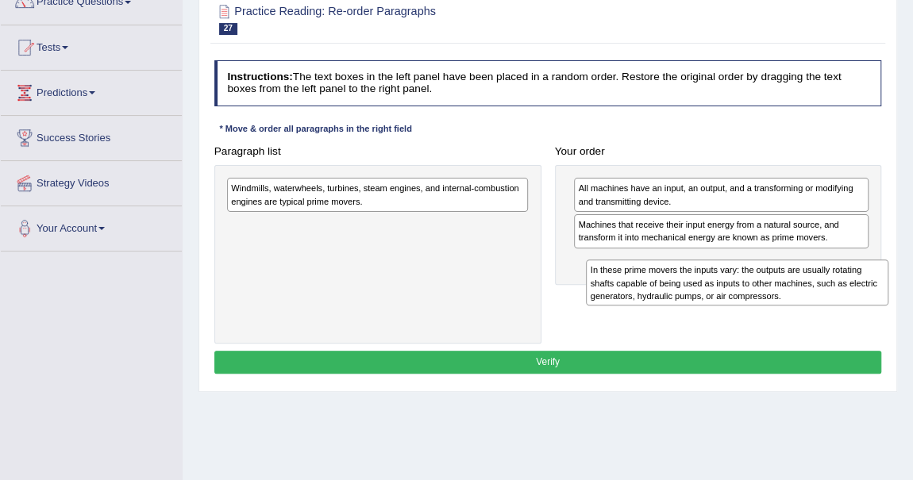
drag, startPoint x: 342, startPoint y: 206, endPoint x: 768, endPoint y: 308, distance: 438.4
click at [768, 308] on div "Paragraph list In these prime movers the inputs vary: the outputs are usually r…" at bounding box center [547, 242] width 681 height 204
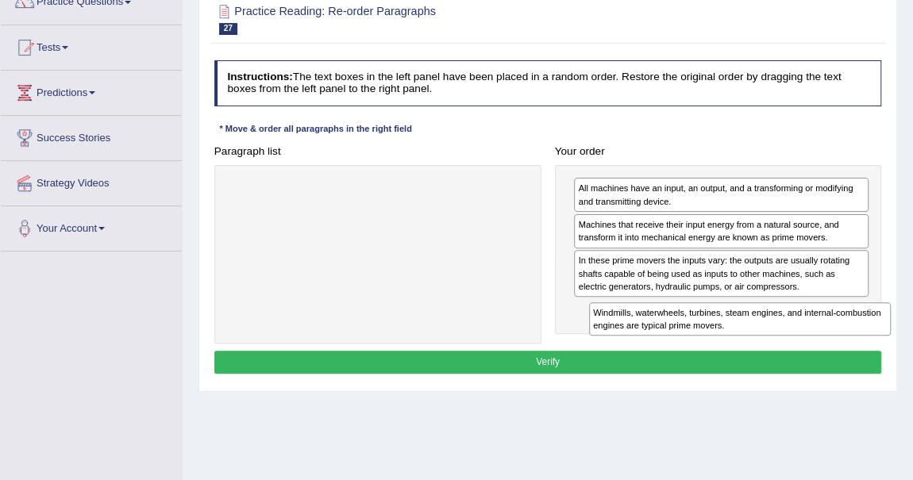
drag, startPoint x: 345, startPoint y: 192, endPoint x: 772, endPoint y: 346, distance: 454.7
click at [772, 346] on div "Instructions: The text boxes in the left panel have been placed in a random ord…" at bounding box center [547, 219] width 674 height 330
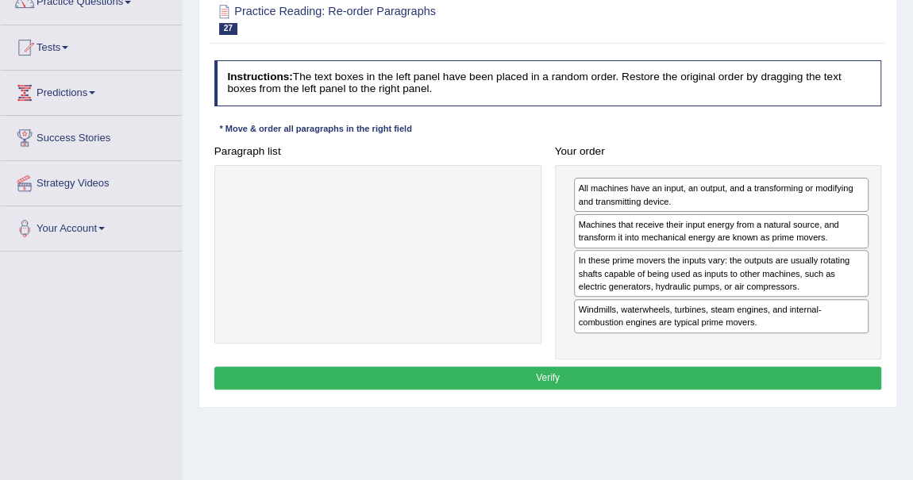
drag, startPoint x: 661, startPoint y: 324, endPoint x: 671, endPoint y: 259, distance: 65.8
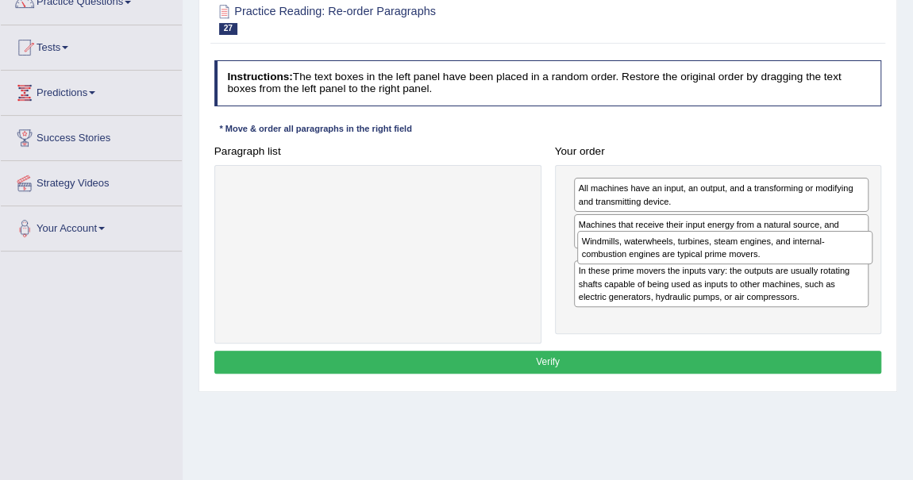
drag, startPoint x: 634, startPoint y: 313, endPoint x: 643, endPoint y: 263, distance: 50.8
click at [643, 263] on div "All machines have an input, an output, and a transforming or modifying and tran…" at bounding box center [718, 249] width 327 height 169
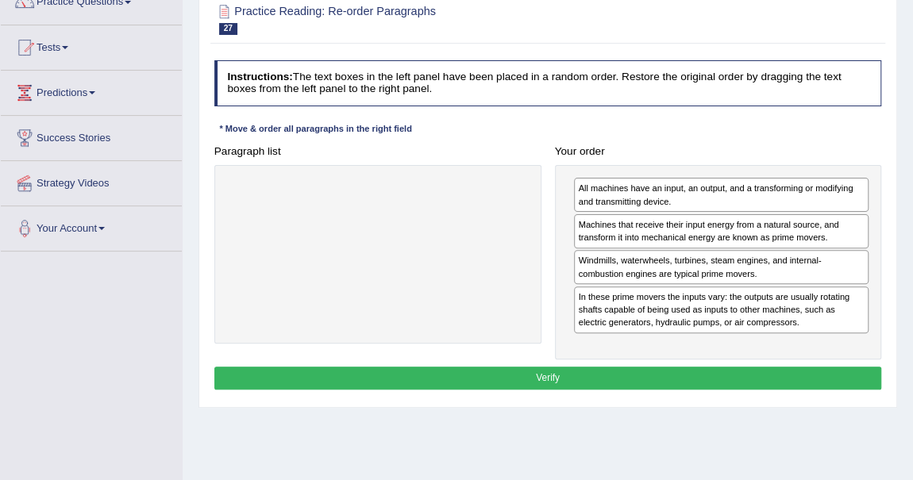
click at [593, 375] on button "Verify" at bounding box center [548, 378] width 668 height 23
